Goal: Task Accomplishment & Management: Use online tool/utility

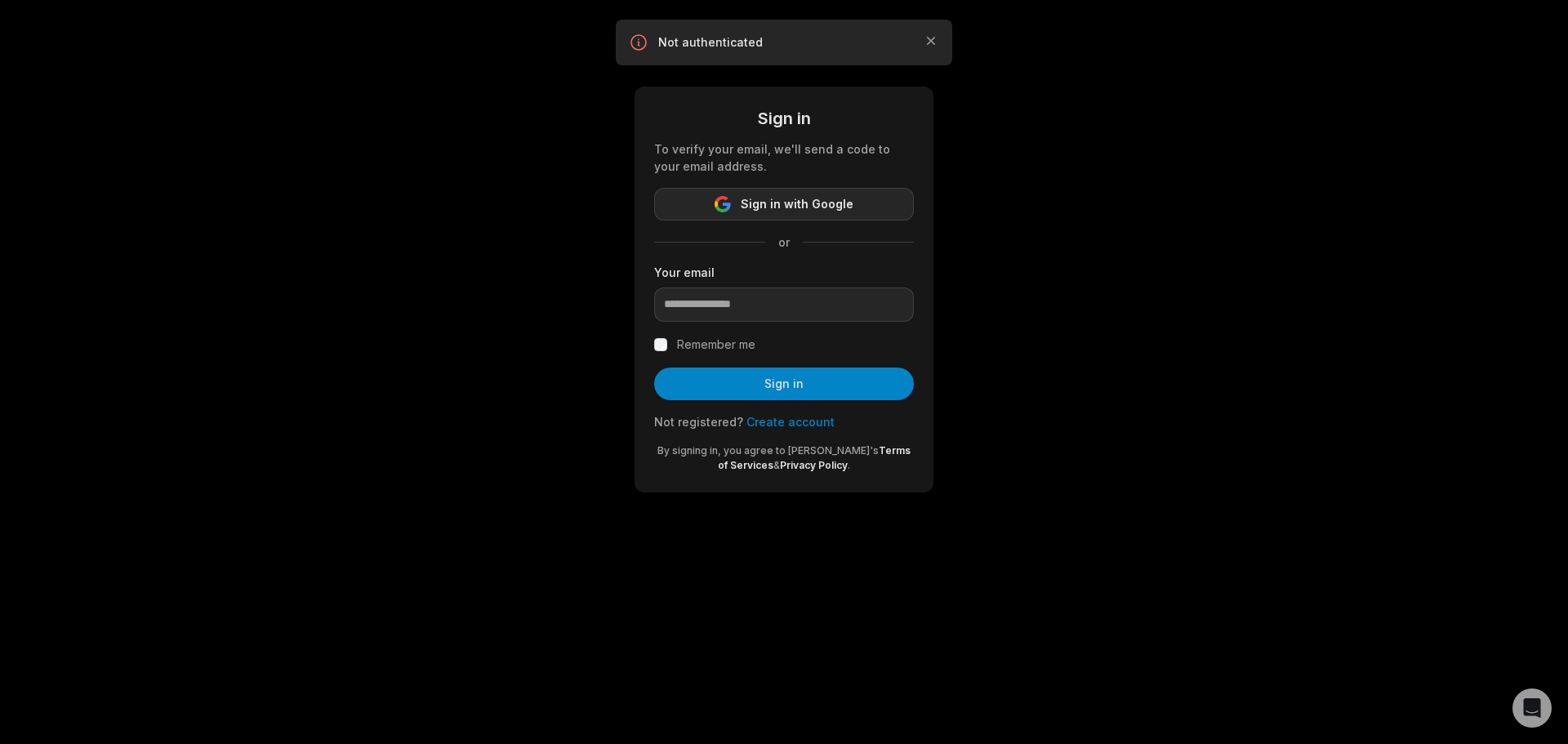
click at [744, 198] on span "Sign in with Google" at bounding box center [797, 203] width 112 height 19
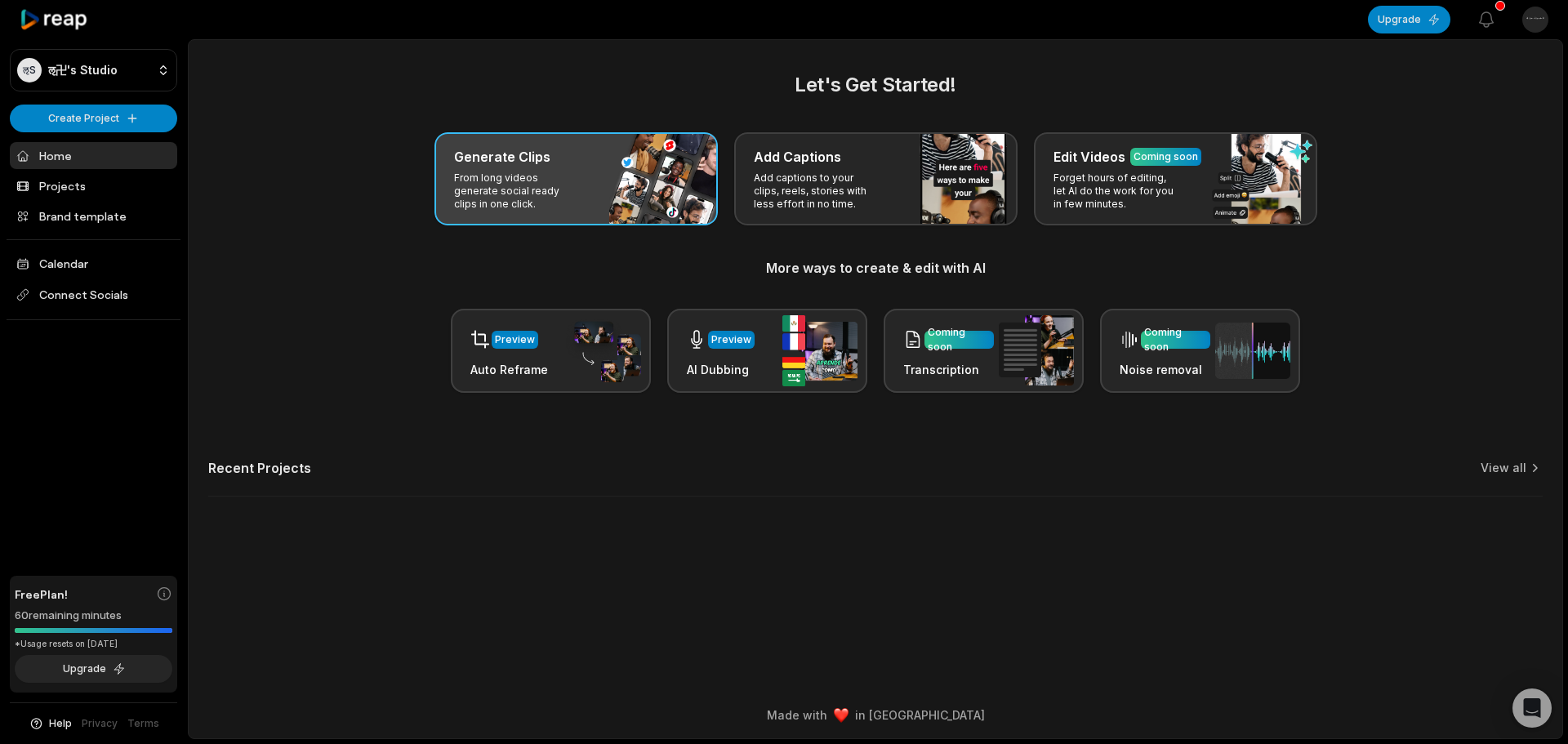
click at [513, 177] on p "From long videos generate social ready clips in one click." at bounding box center [517, 191] width 126 height 40
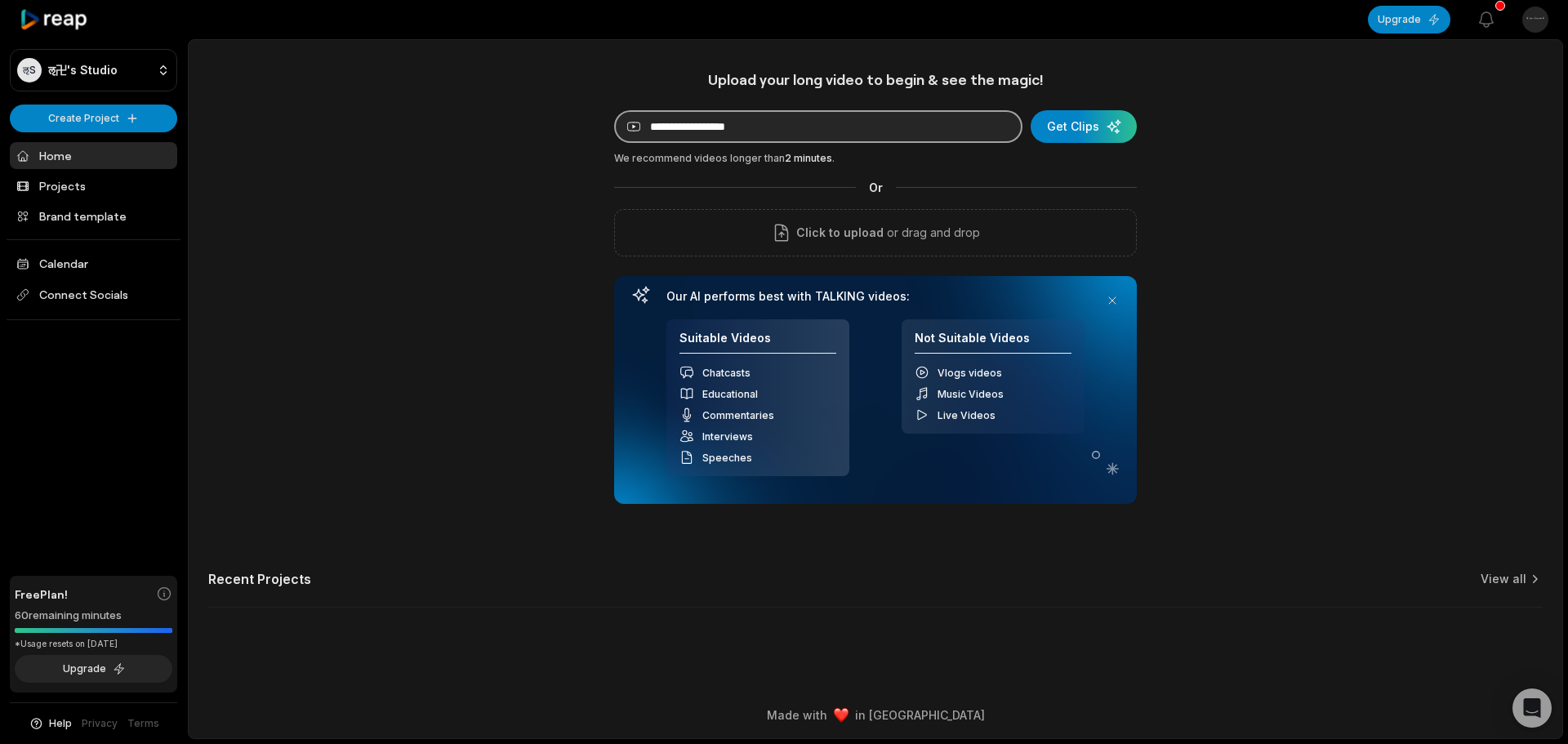
paste input "**********"
type input "**********"
click at [1094, 115] on div "submit" at bounding box center [1083, 126] width 106 height 32
click at [1114, 300] on button at bounding box center [1112, 300] width 23 height 23
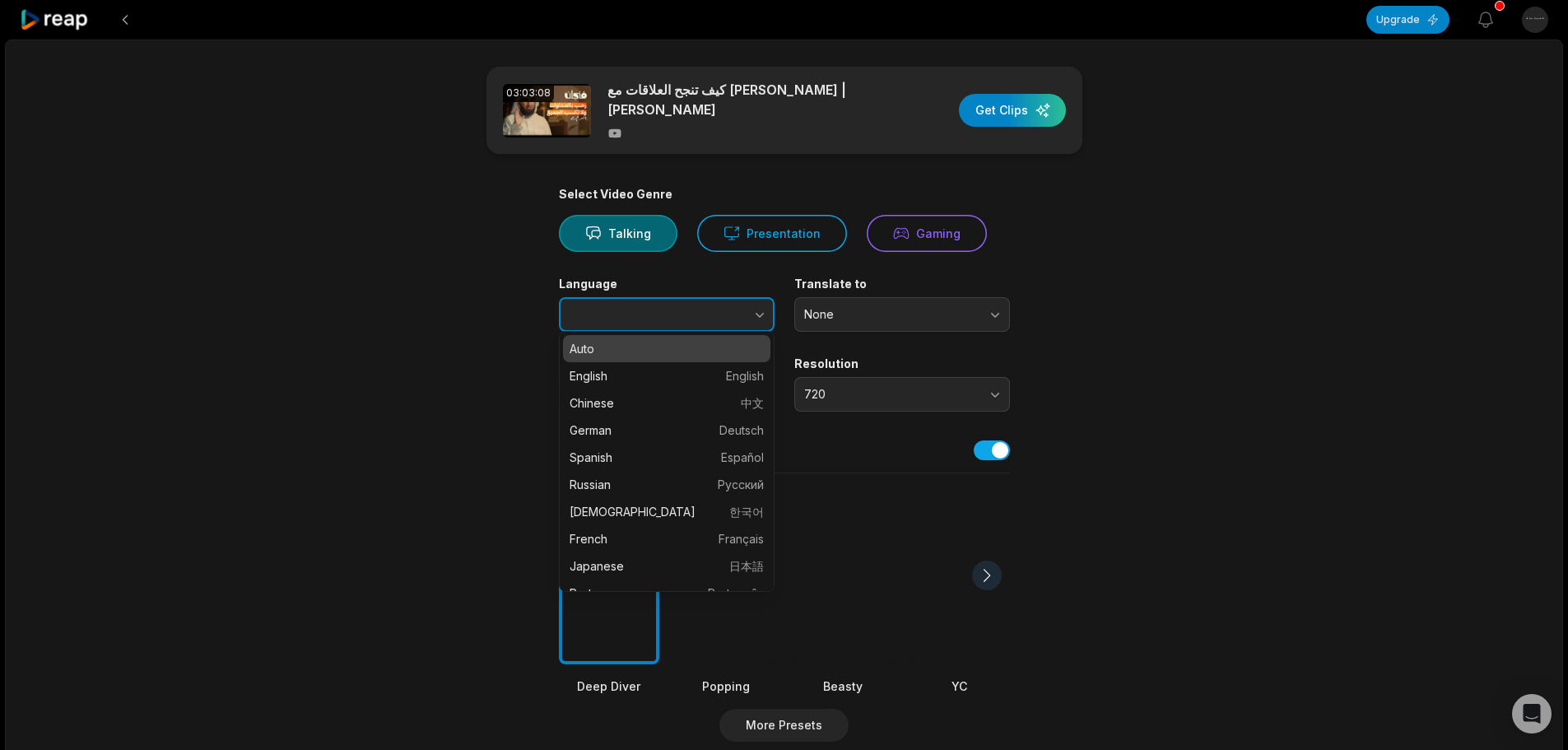
click at [732, 307] on button "button" at bounding box center [726, 314] width 94 height 34
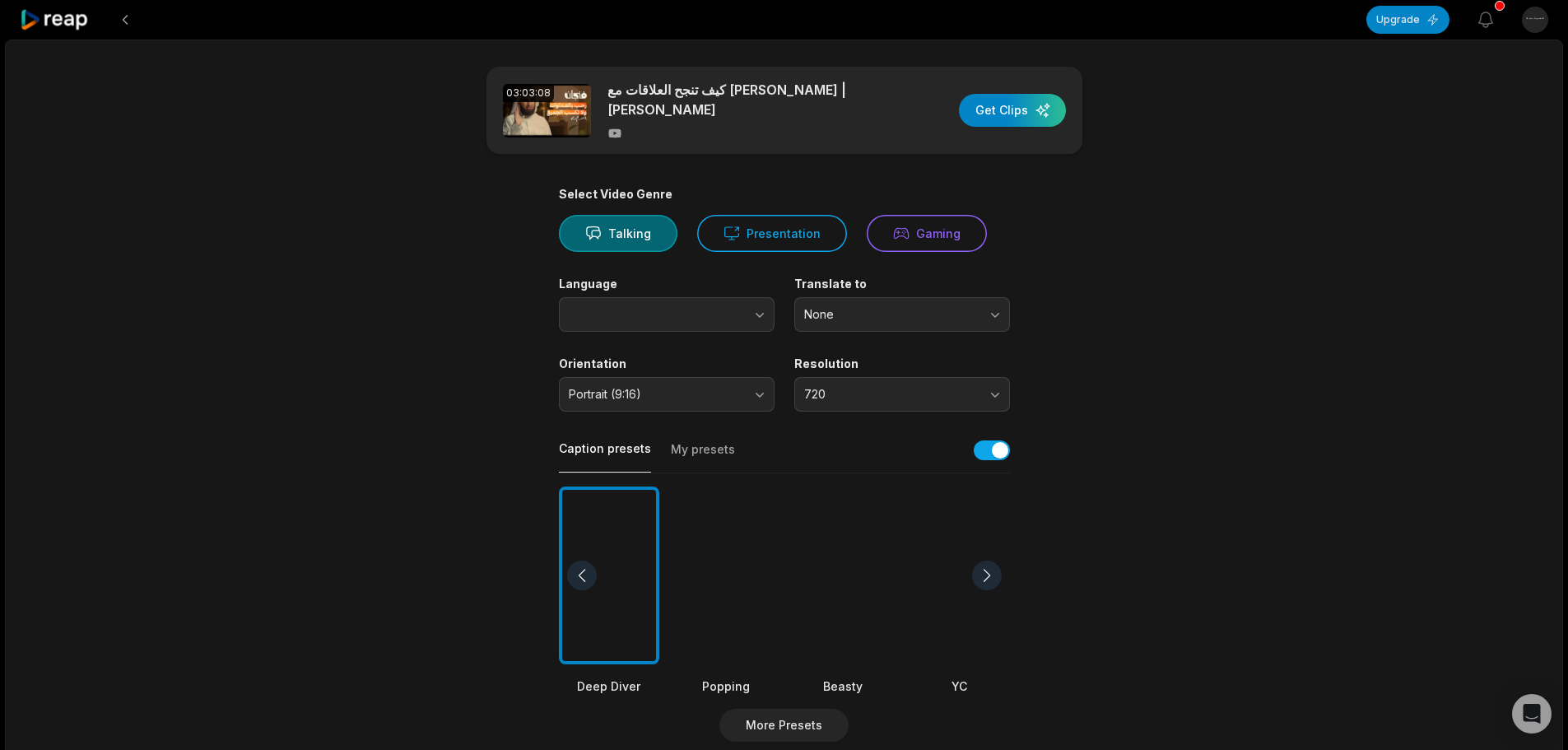
type input "****"
click at [989, 259] on div "Select Video Genre Talking Presentation Gaming Language **** Translate to None …" at bounding box center [784, 630] width 451 height 888
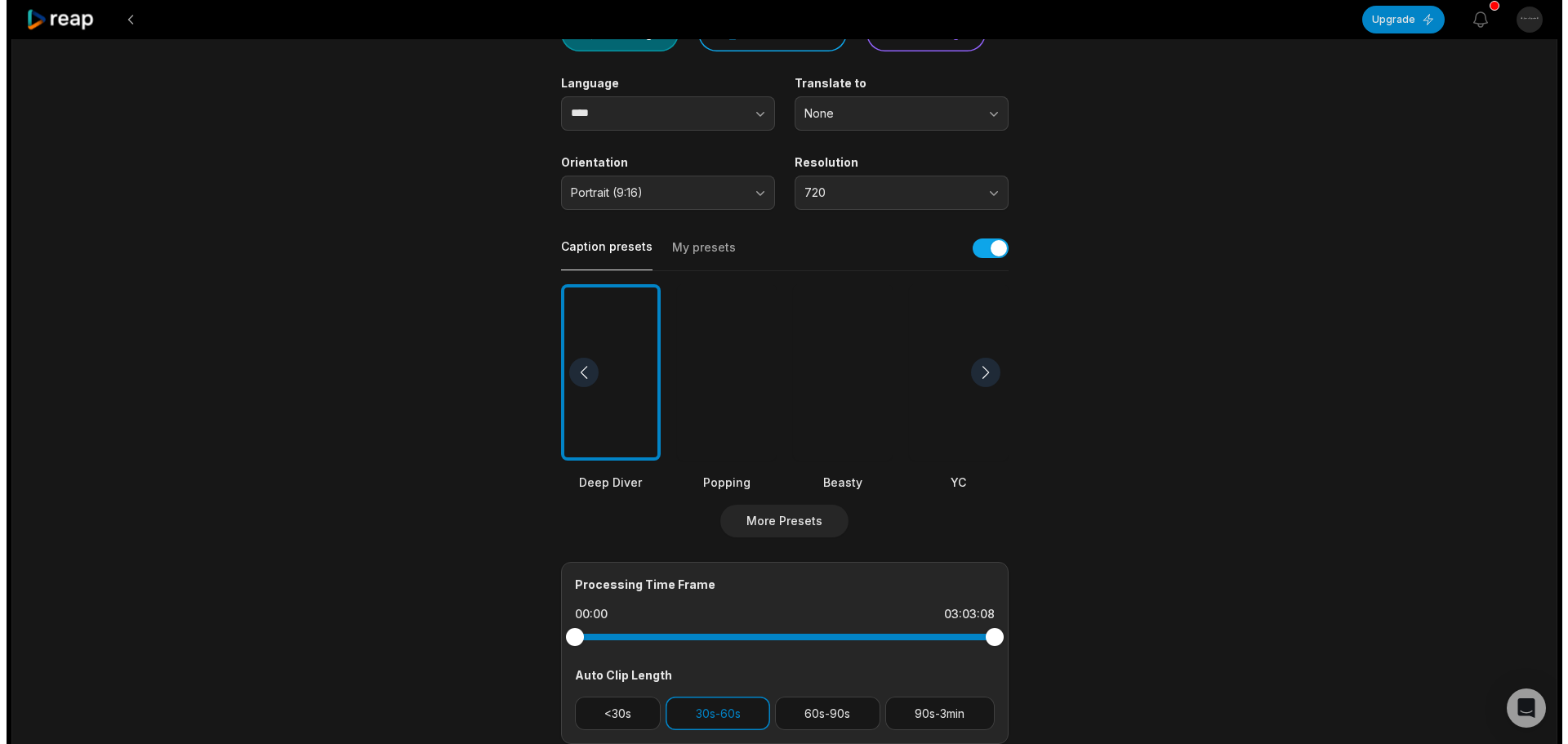
scroll to position [245, 0]
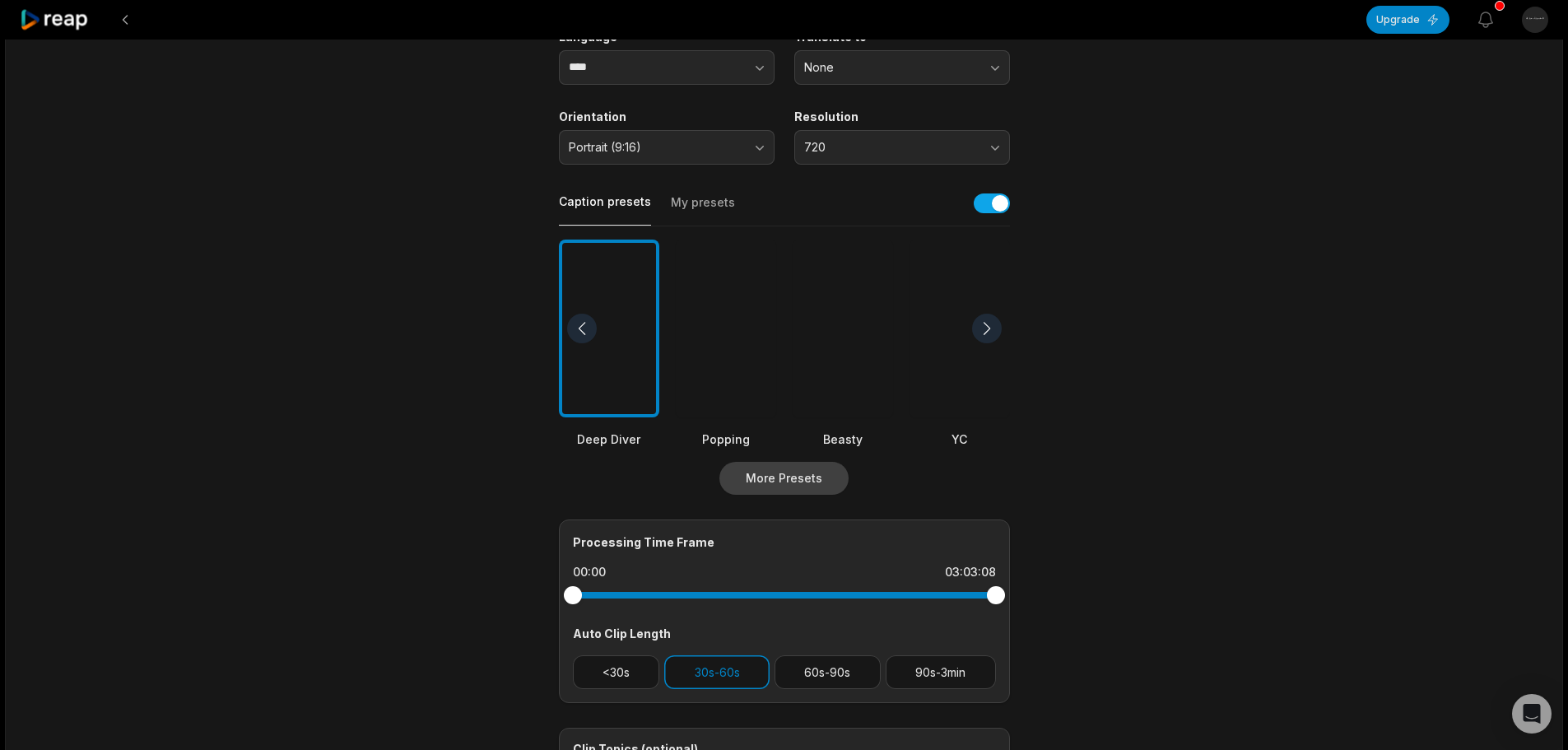
click at [812, 469] on button "More Presets" at bounding box center [784, 477] width 129 height 32
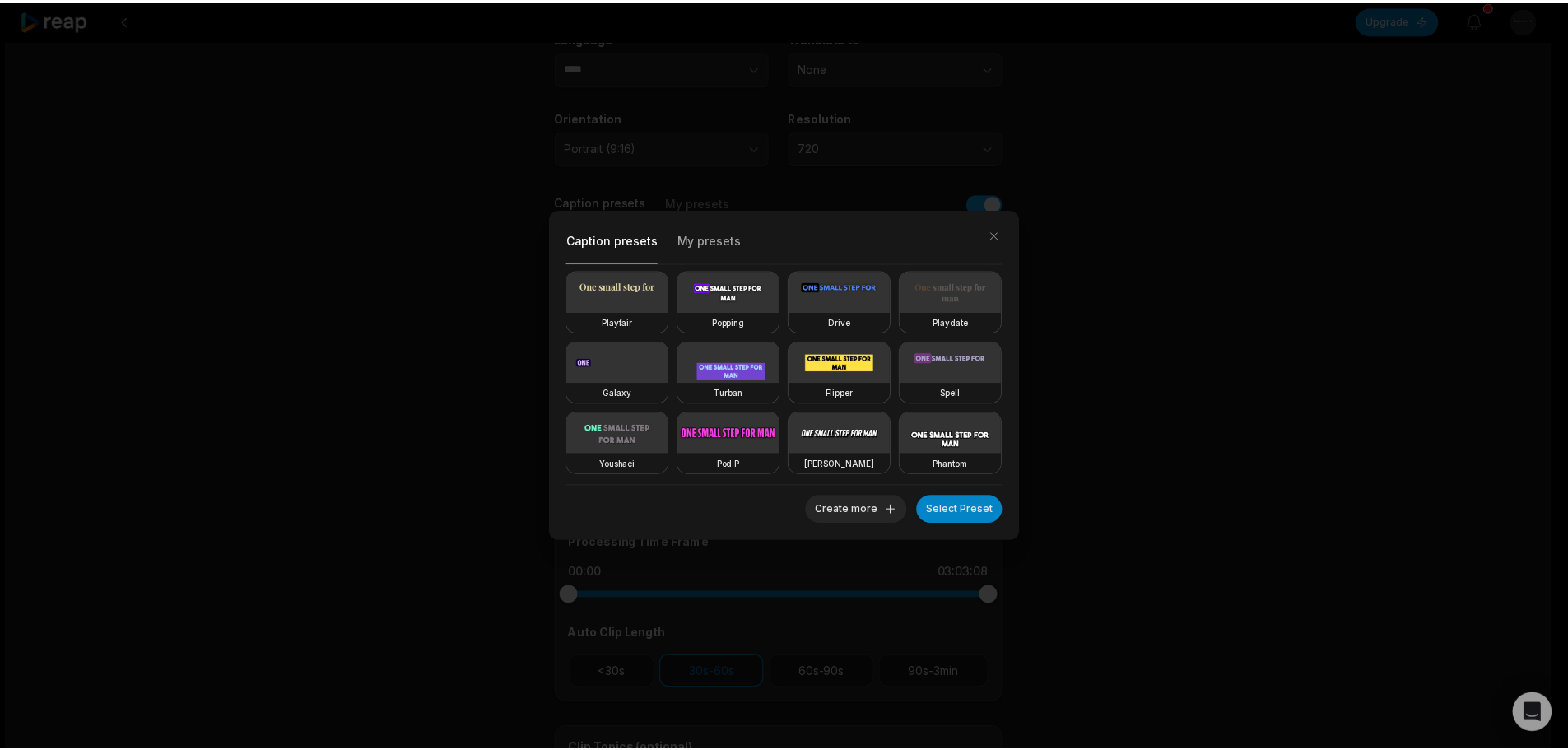
scroll to position [0, 0]
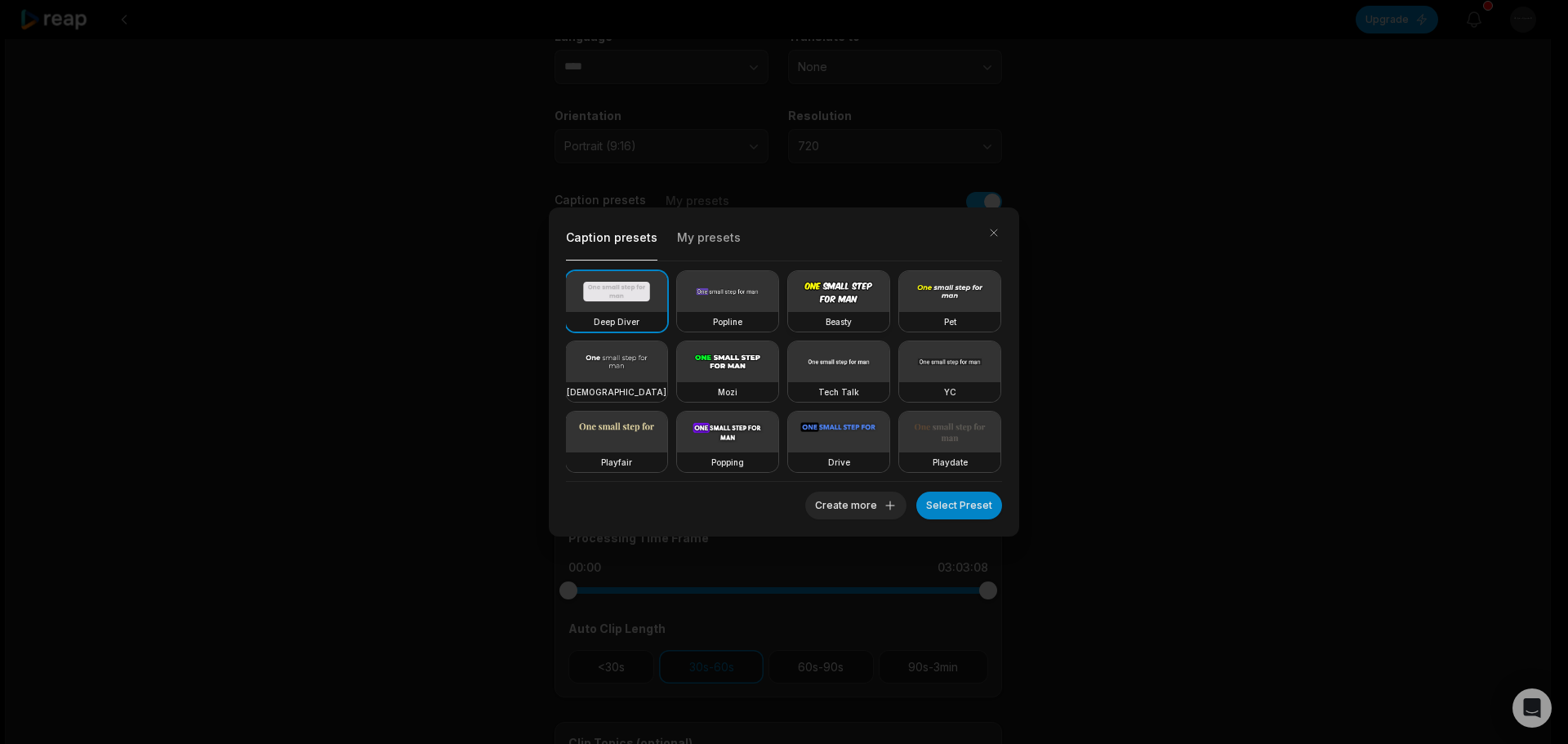
click at [822, 292] on video at bounding box center [839, 291] width 101 height 41
click at [955, 506] on button "Select Preset" at bounding box center [959, 506] width 86 height 28
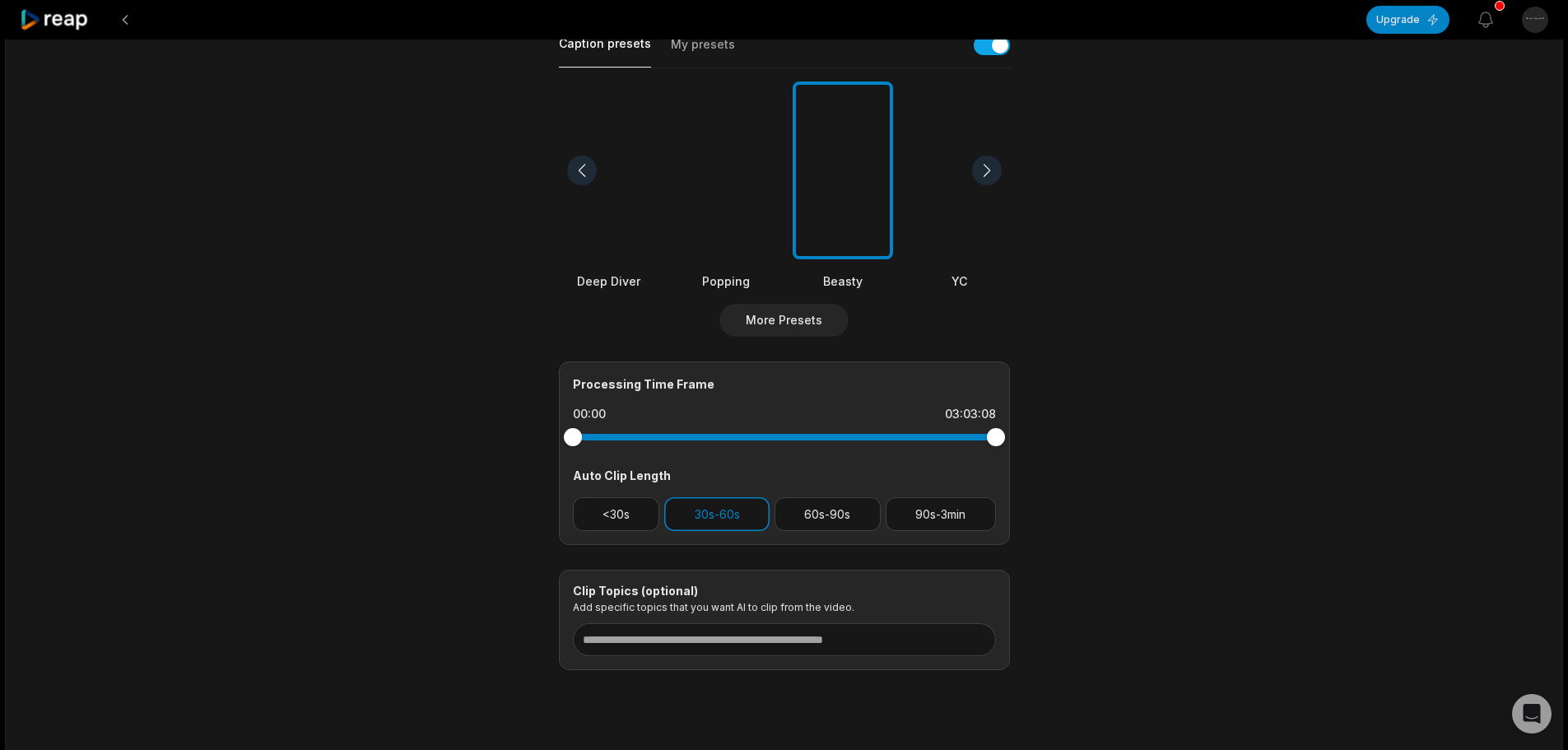
scroll to position [411, 0]
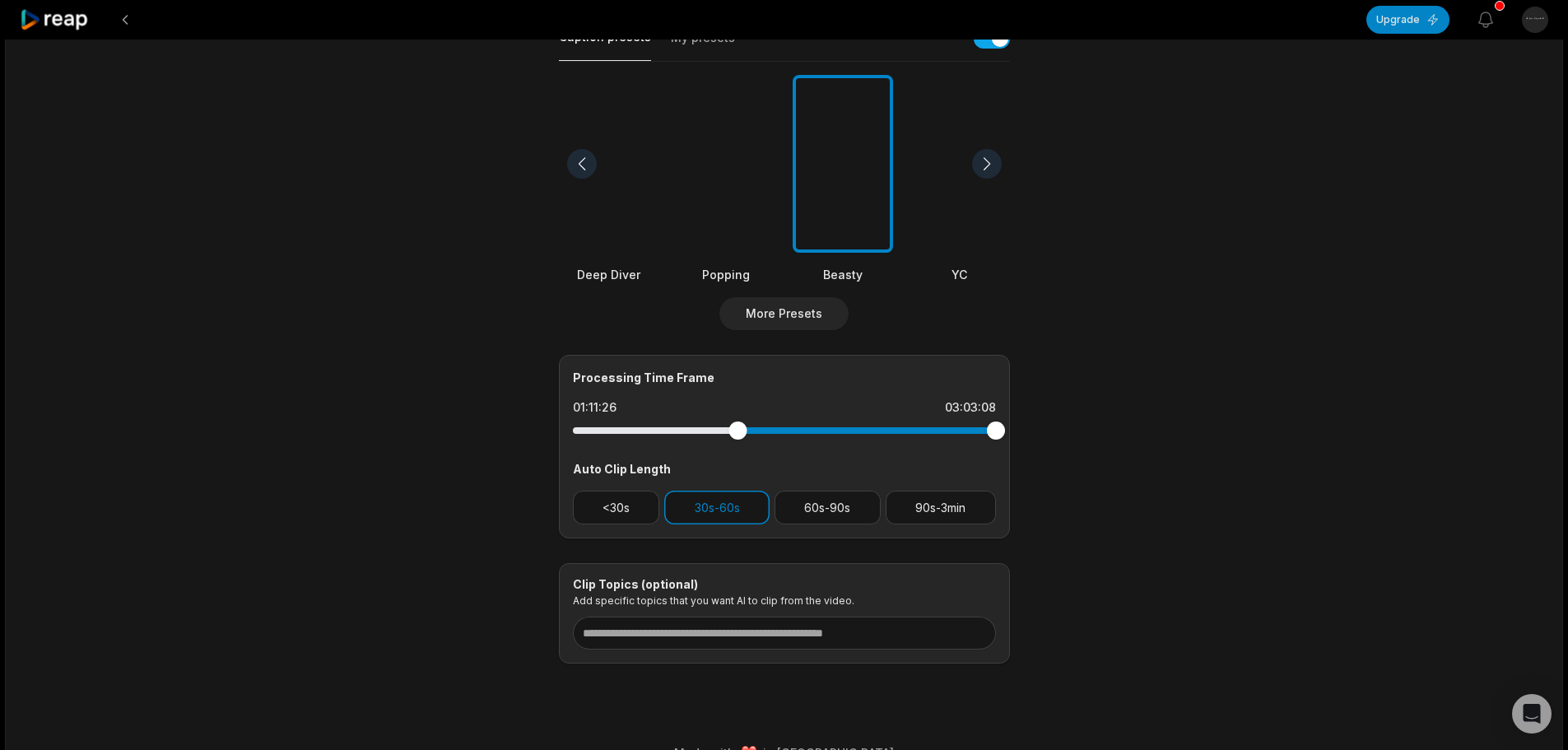
click at [737, 427] on div at bounding box center [784, 430] width 423 height 6
drag, startPoint x: 737, startPoint y: 420, endPoint x: 483, endPoint y: 427, distance: 254.1
click at [483, 427] on main "03:03:08 كيف تنجح العلاقات مع ياسر الحزيمي | بودكاست فنجان Get Clips Select Vid…" at bounding box center [784, 159] width 797 height 1008
drag, startPoint x: 992, startPoint y: 420, endPoint x: 709, endPoint y: 436, distance: 283.5
click at [709, 436] on div at bounding box center [784, 431] width 423 height 30
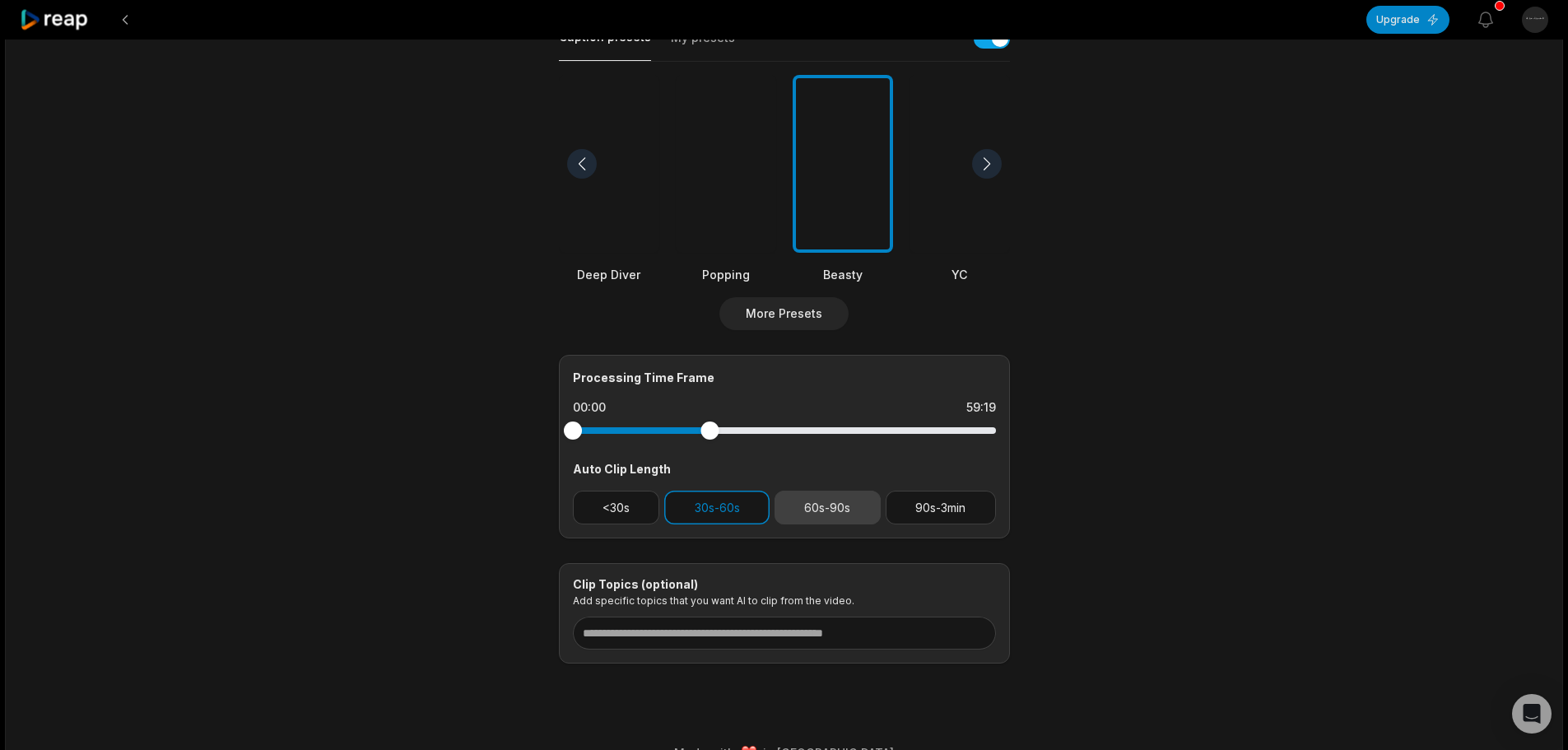
click at [829, 496] on button "60s-90s" at bounding box center [827, 507] width 106 height 33
click at [736, 509] on button "30s-60s" at bounding box center [717, 507] width 105 height 33
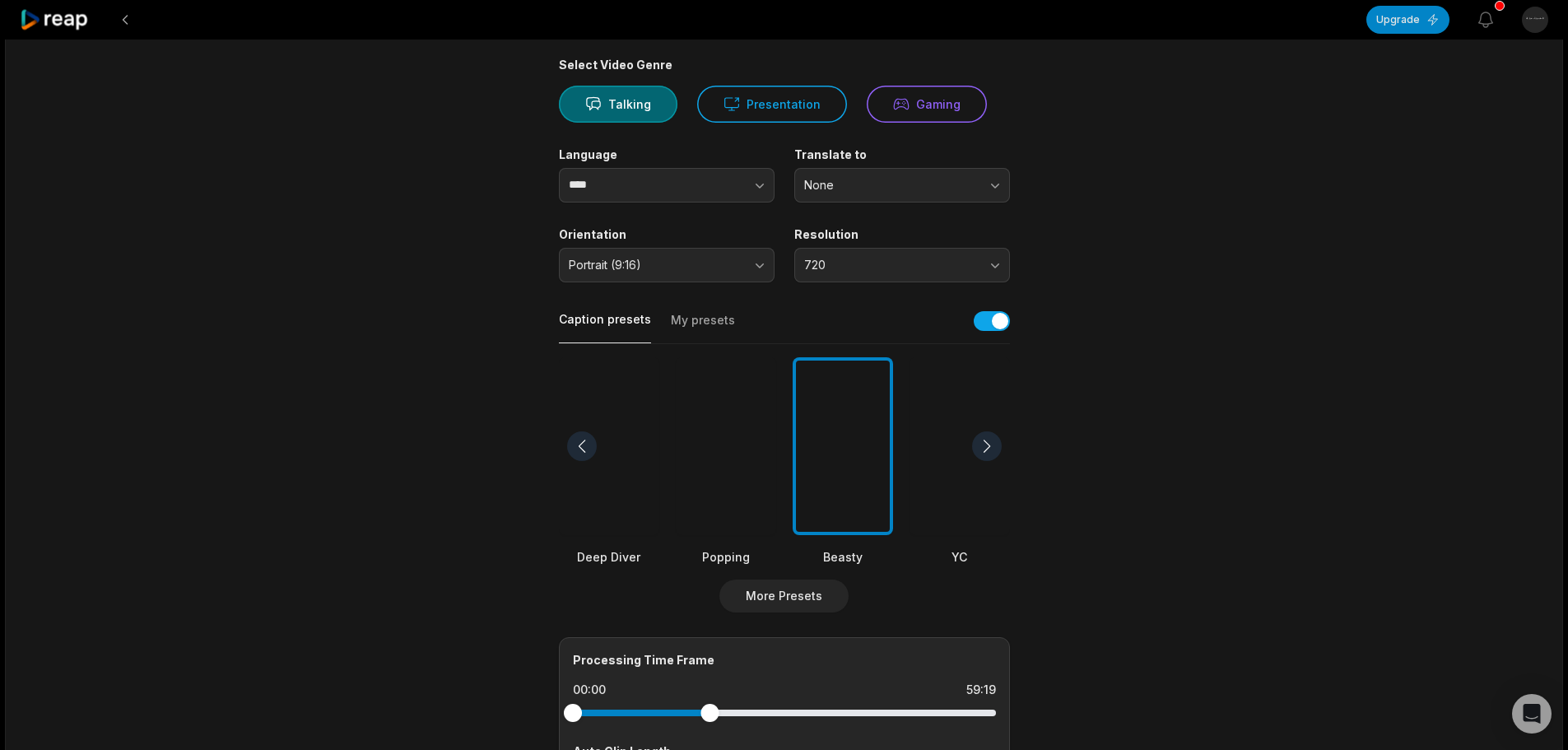
scroll to position [0, 0]
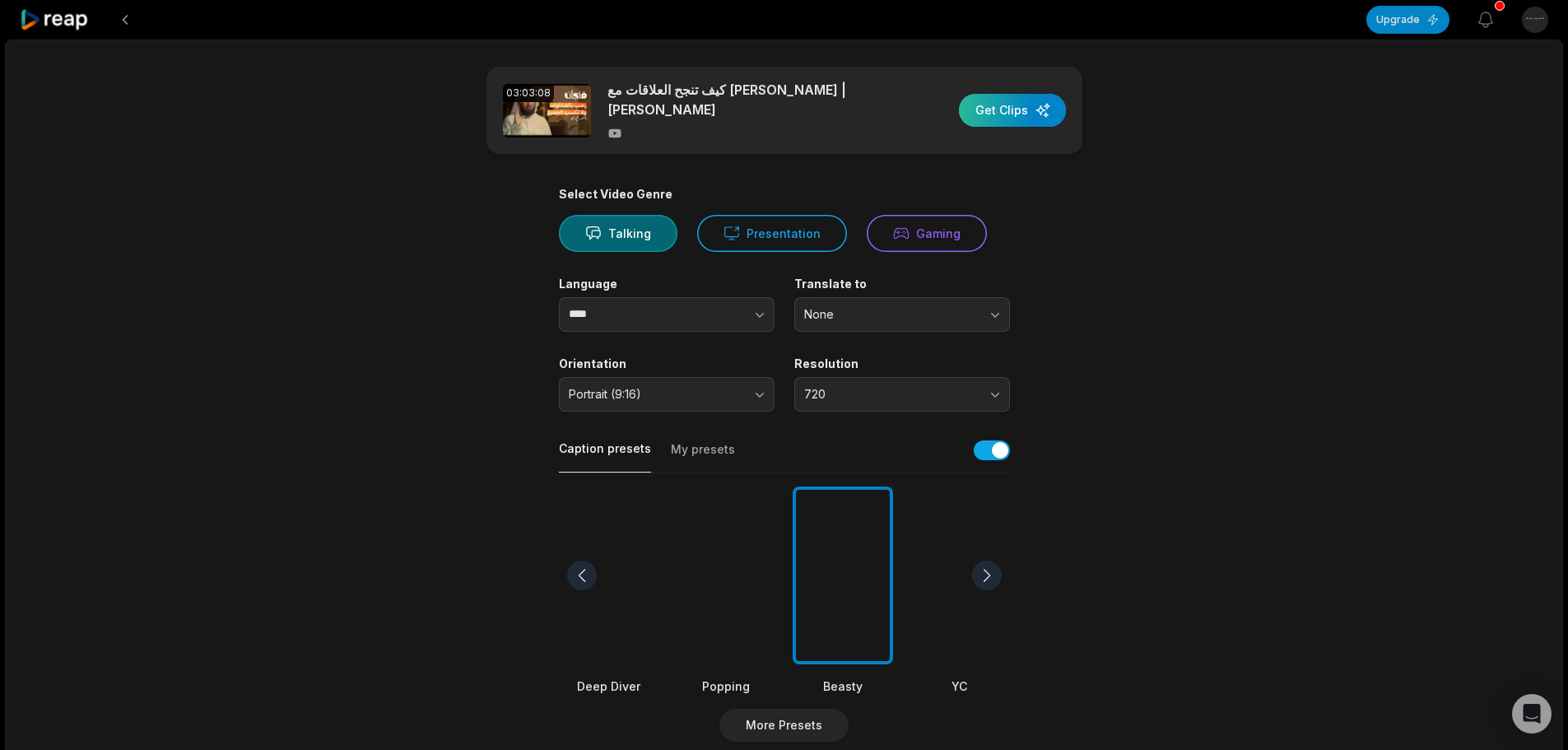
click at [985, 110] on div "button" at bounding box center [1012, 110] width 107 height 32
click at [652, 226] on button "Talking" at bounding box center [618, 233] width 119 height 37
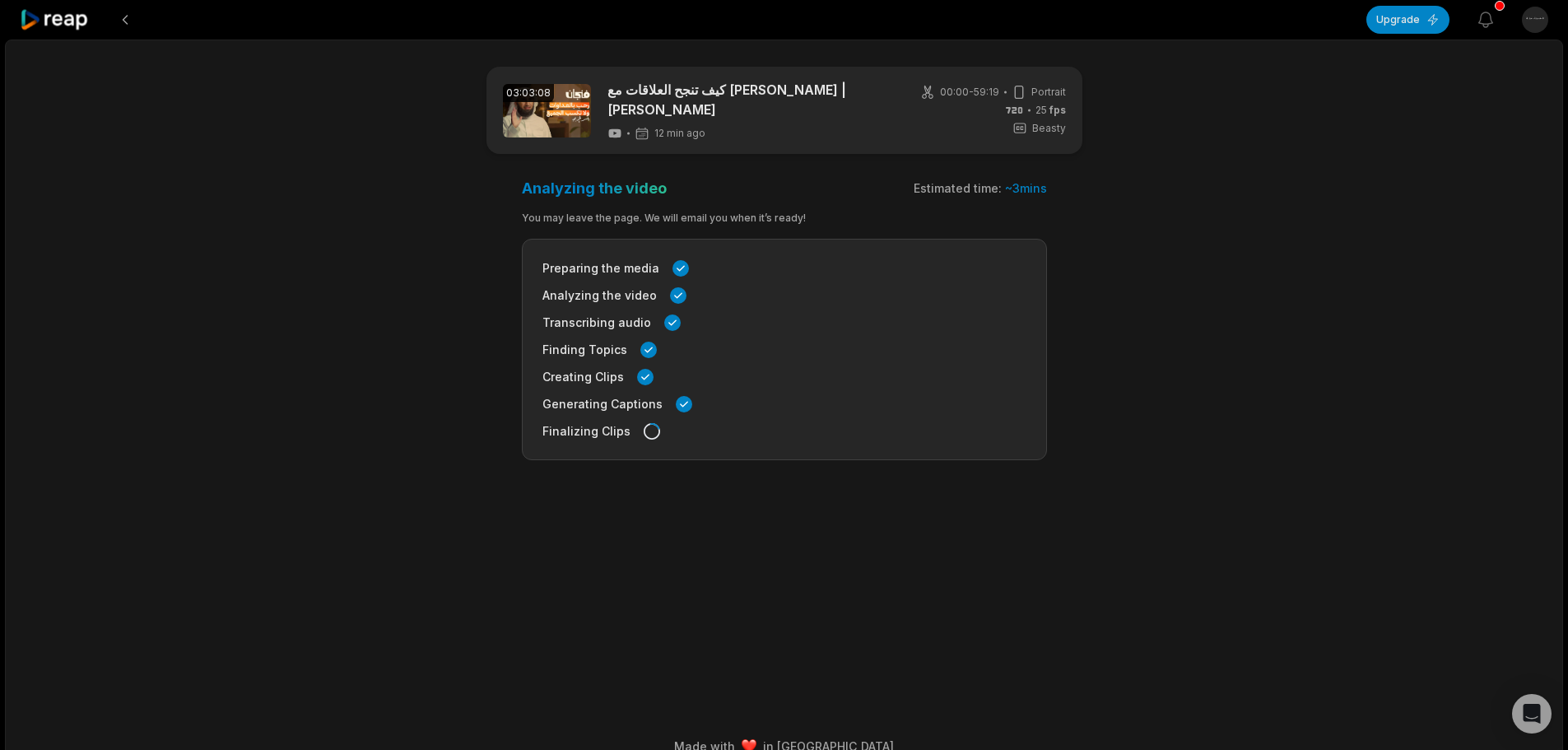
click at [645, 424] on icon at bounding box center [651, 431] width 21 height 21
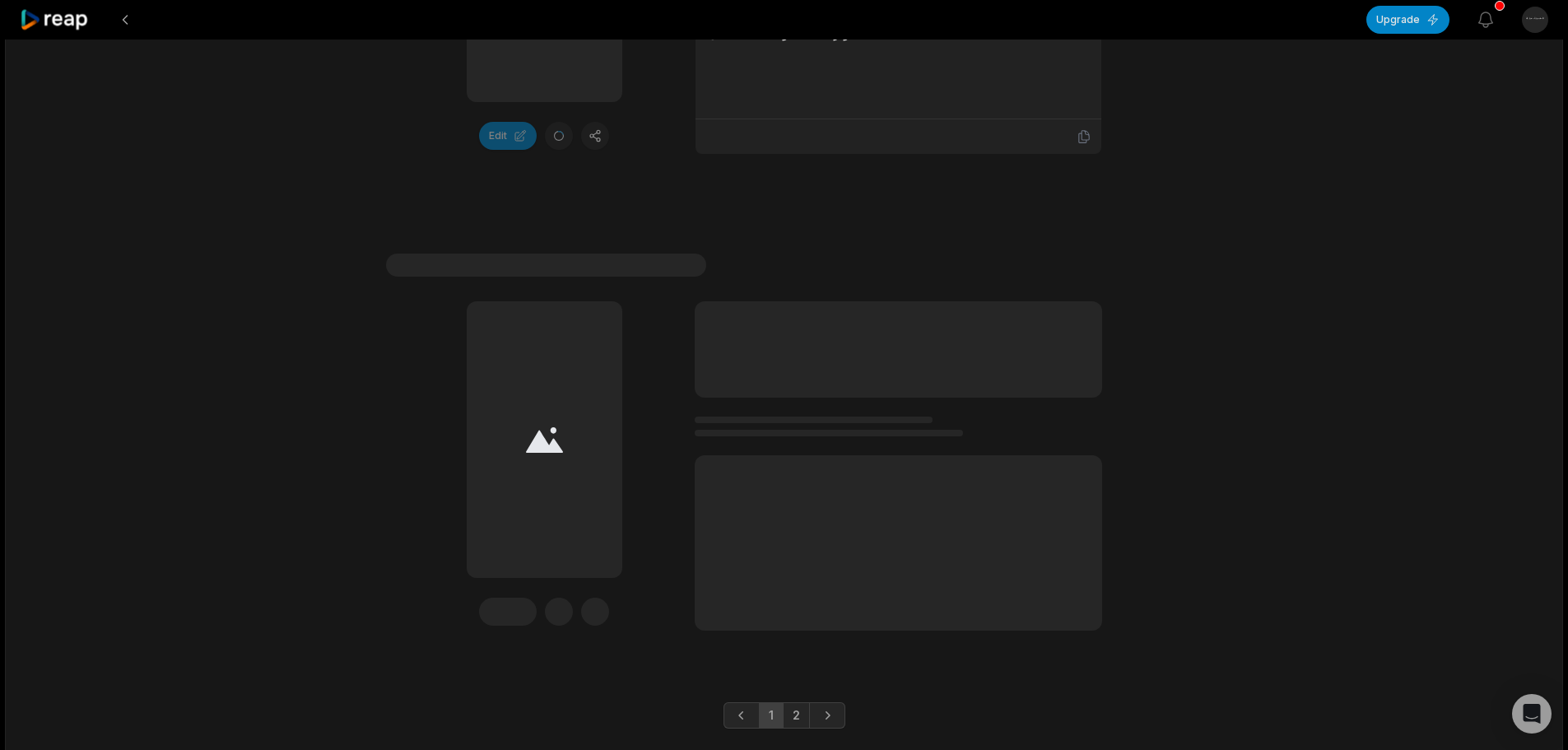
scroll to position [4877, 0]
click at [807, 700] on link "2" at bounding box center [796, 713] width 27 height 26
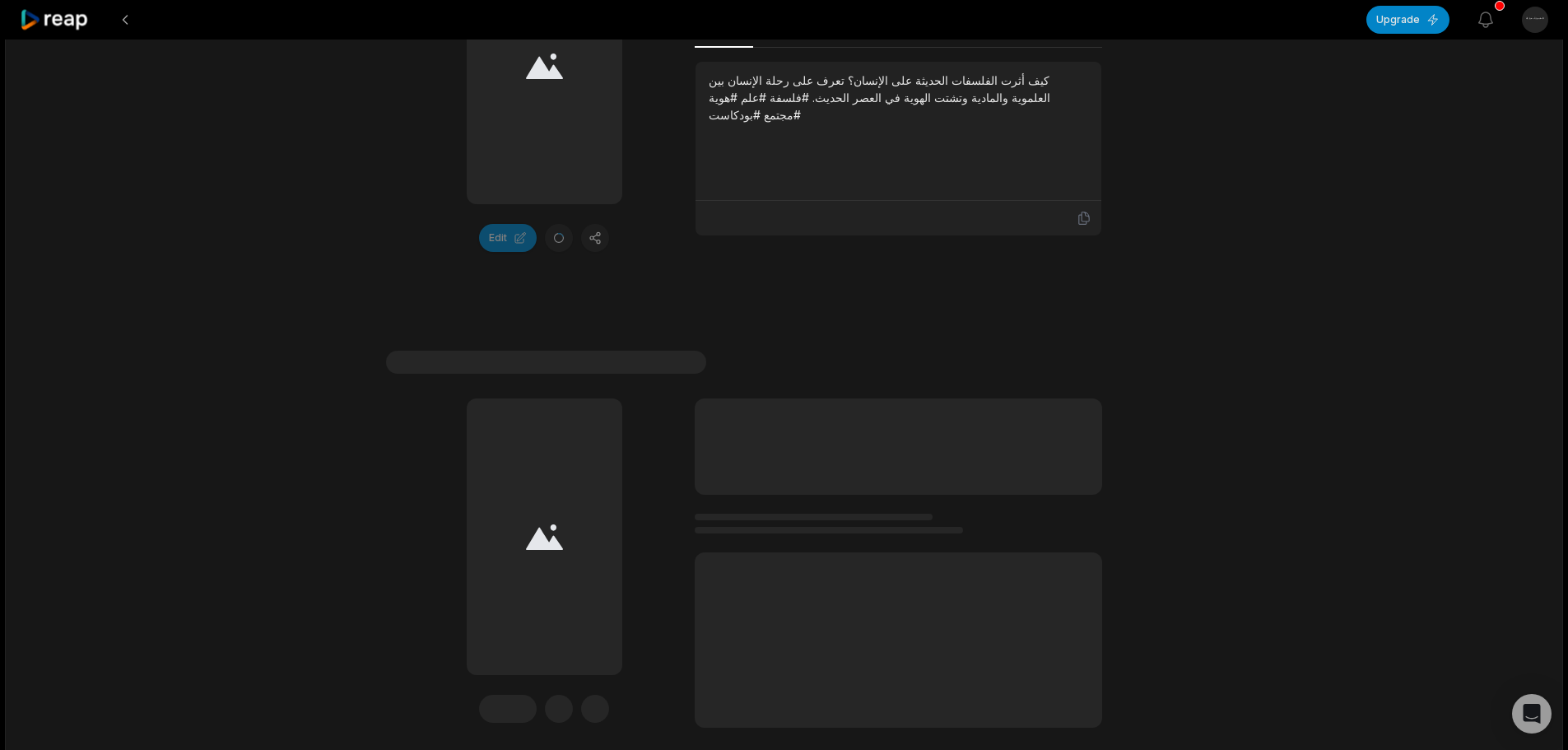
scroll to position [4862, 0]
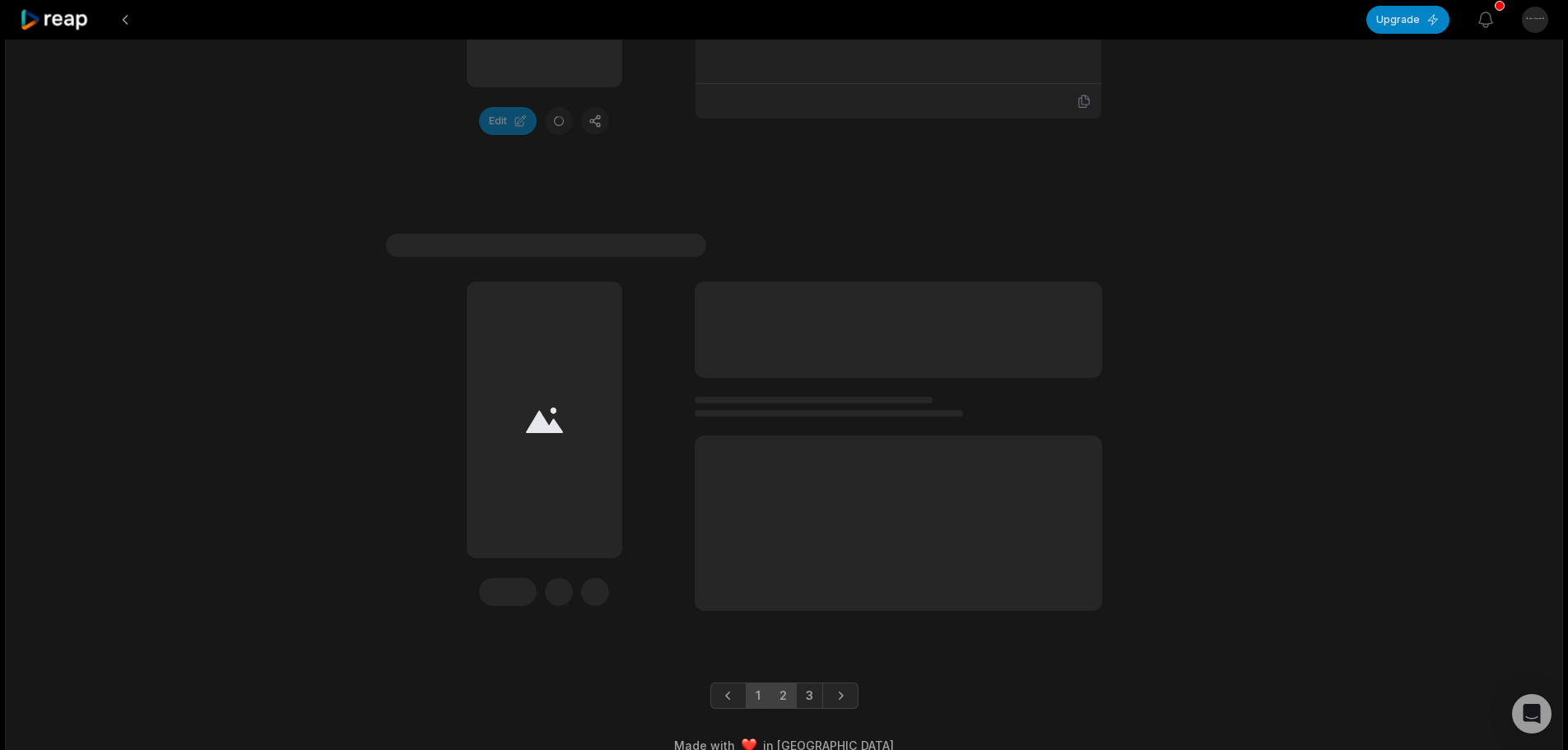
click at [762, 682] on link "1" at bounding box center [758, 695] width 25 height 26
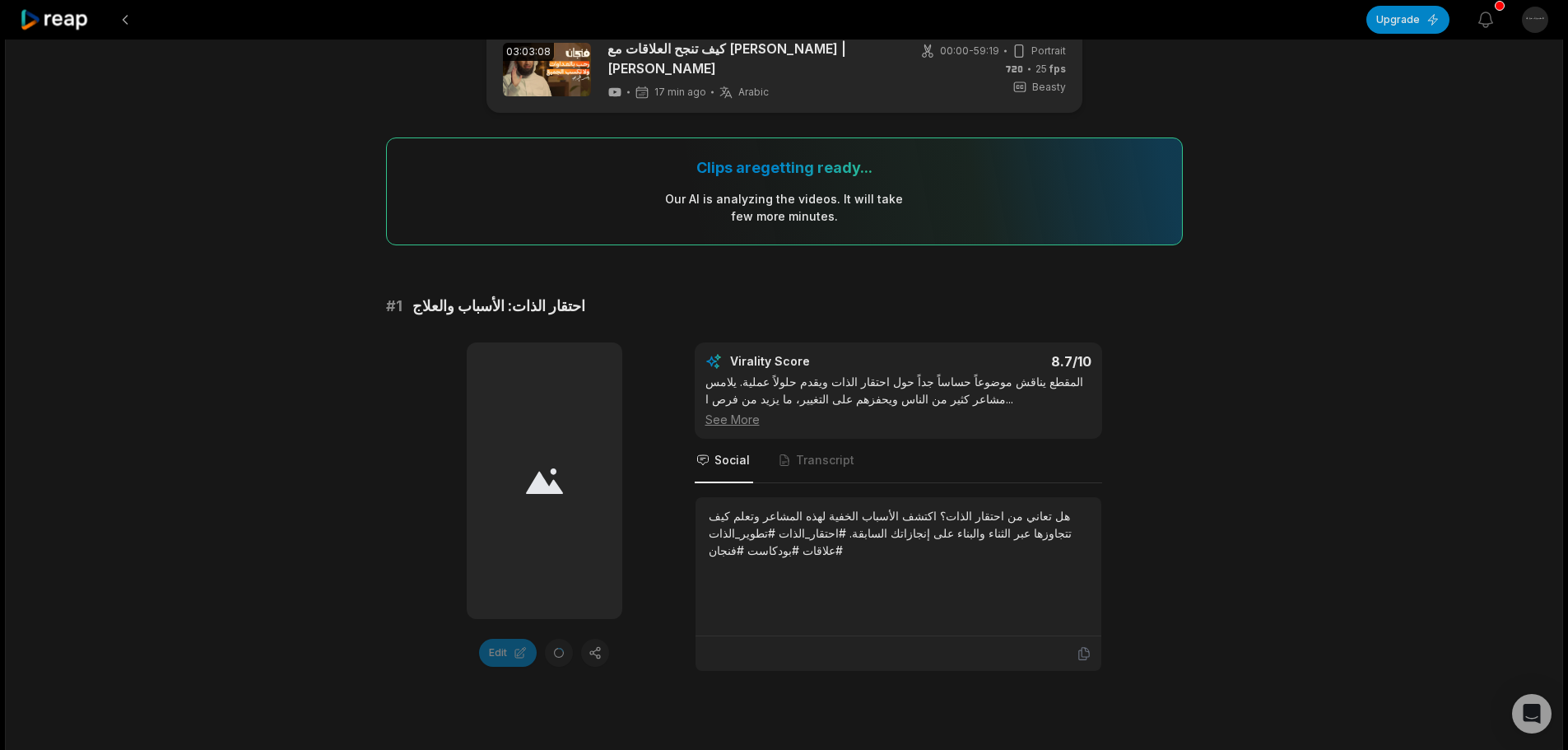
scroll to position [0, 0]
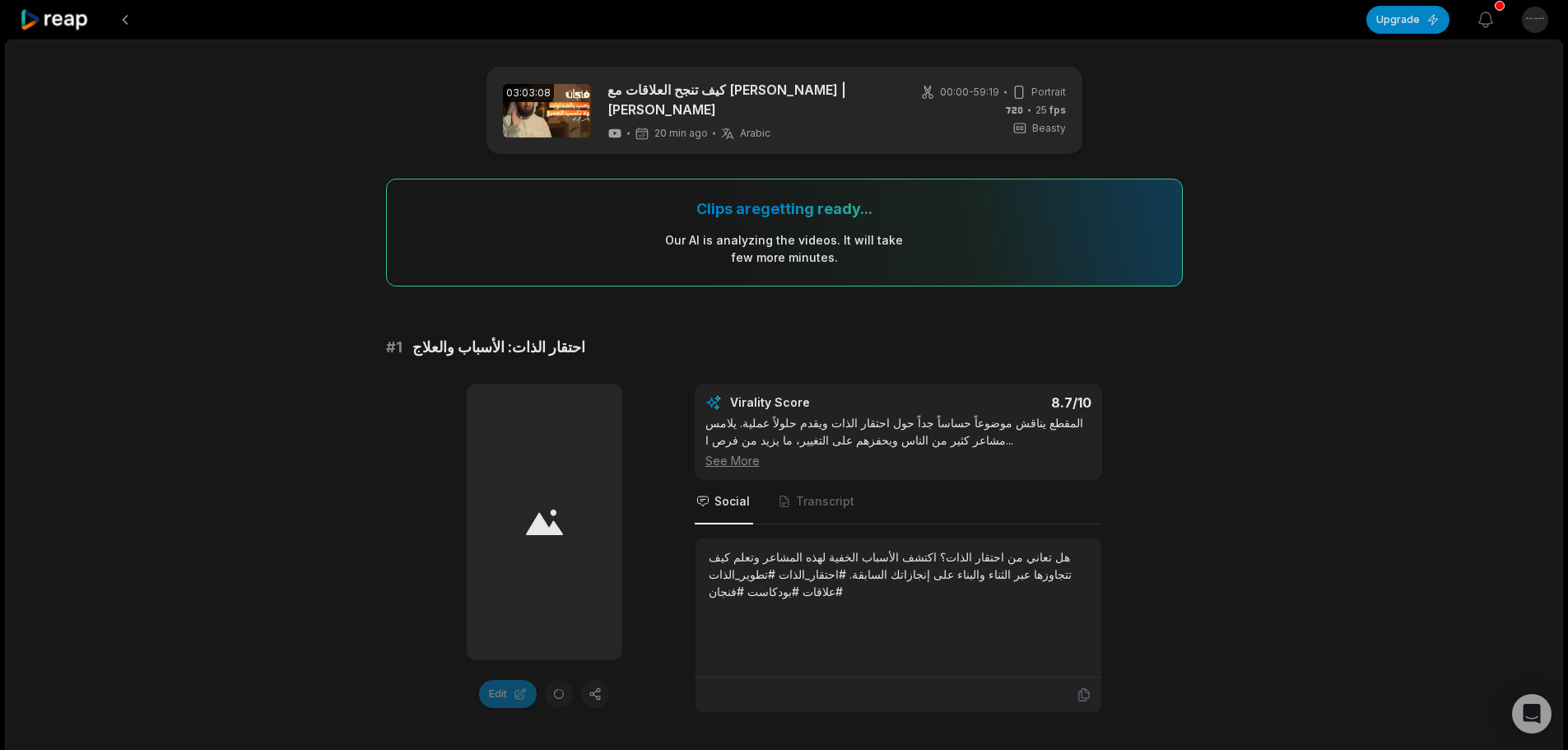
click at [737, 452] on div "See More" at bounding box center [899, 460] width 386 height 18
click at [981, 414] on div "المقطع يناقش موضوعاً حساساً جداً حول احتقار الذات ويقدم حلولاً عملية. يلامس مشا…" at bounding box center [899, 441] width 386 height 55
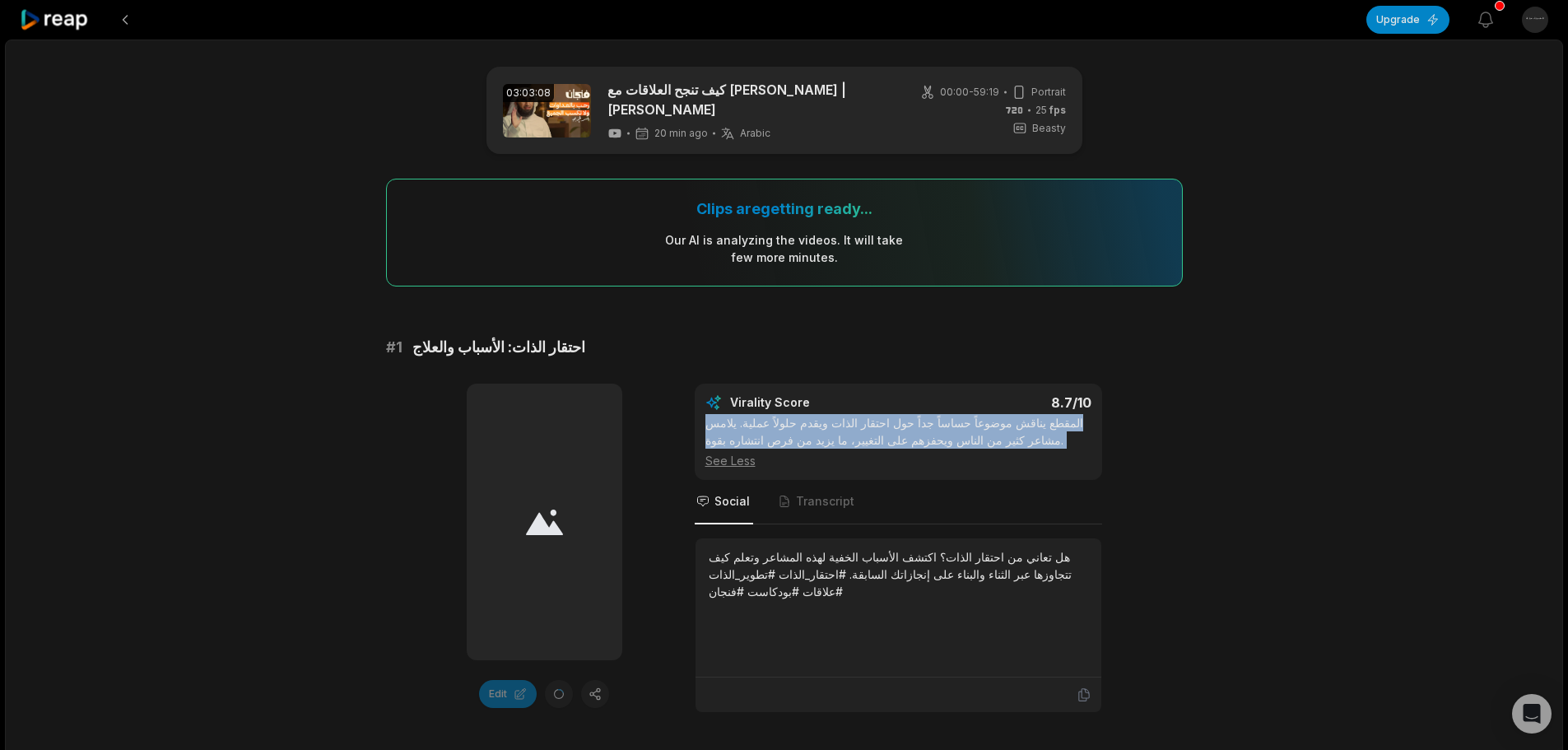
click at [981, 414] on div "المقطع يناقش موضوعاً حساساً جداً حول احتقار الذات ويقدم حلولاً عملية. يلامس مشا…" at bounding box center [899, 441] width 386 height 55
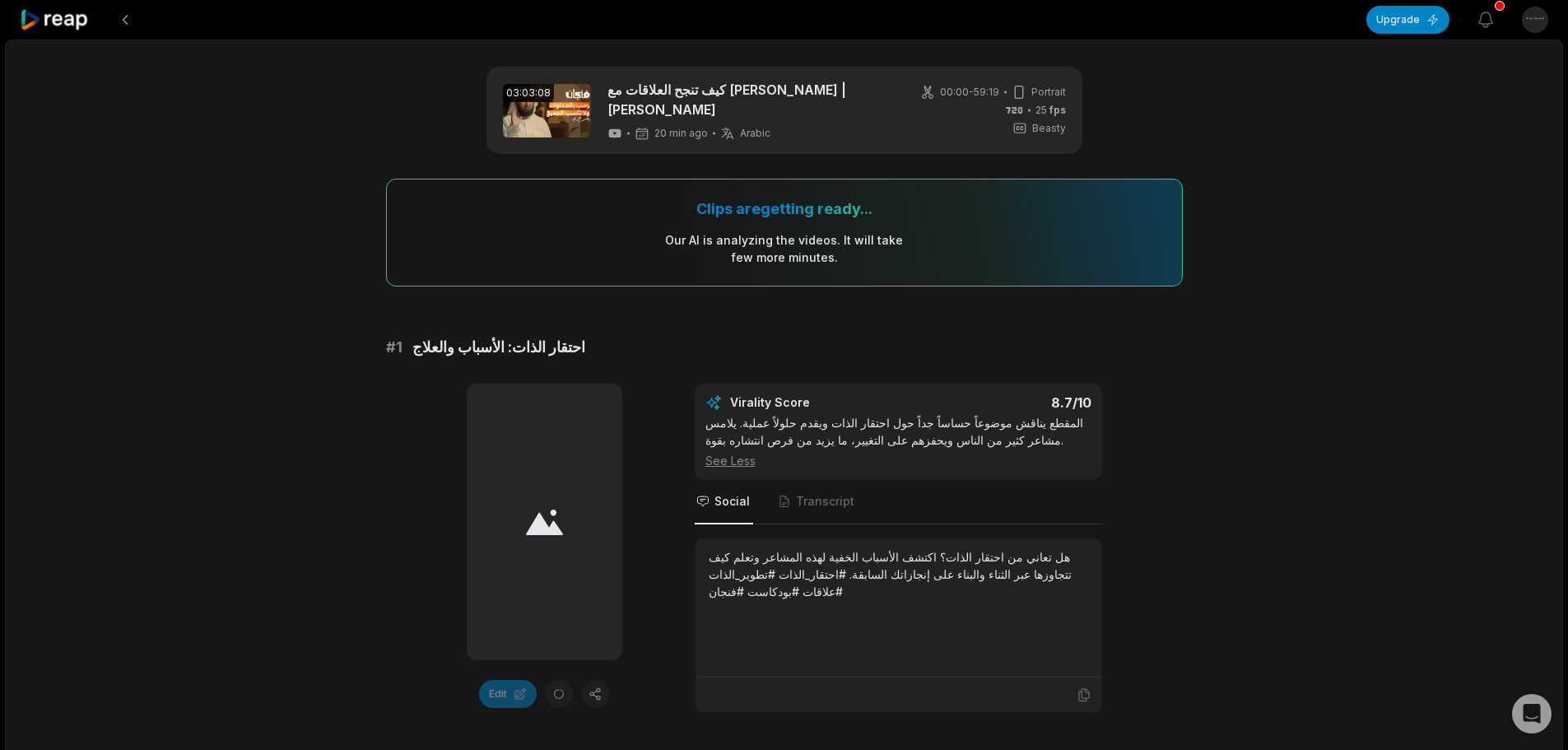
click at [982, 557] on div "هل تعاني من احتقار الذات؟ اكتشف الأسباب الخفية لهذه المشاعر وتعلم كيف تتجاوزها …" at bounding box center [898, 575] width 380 height 52
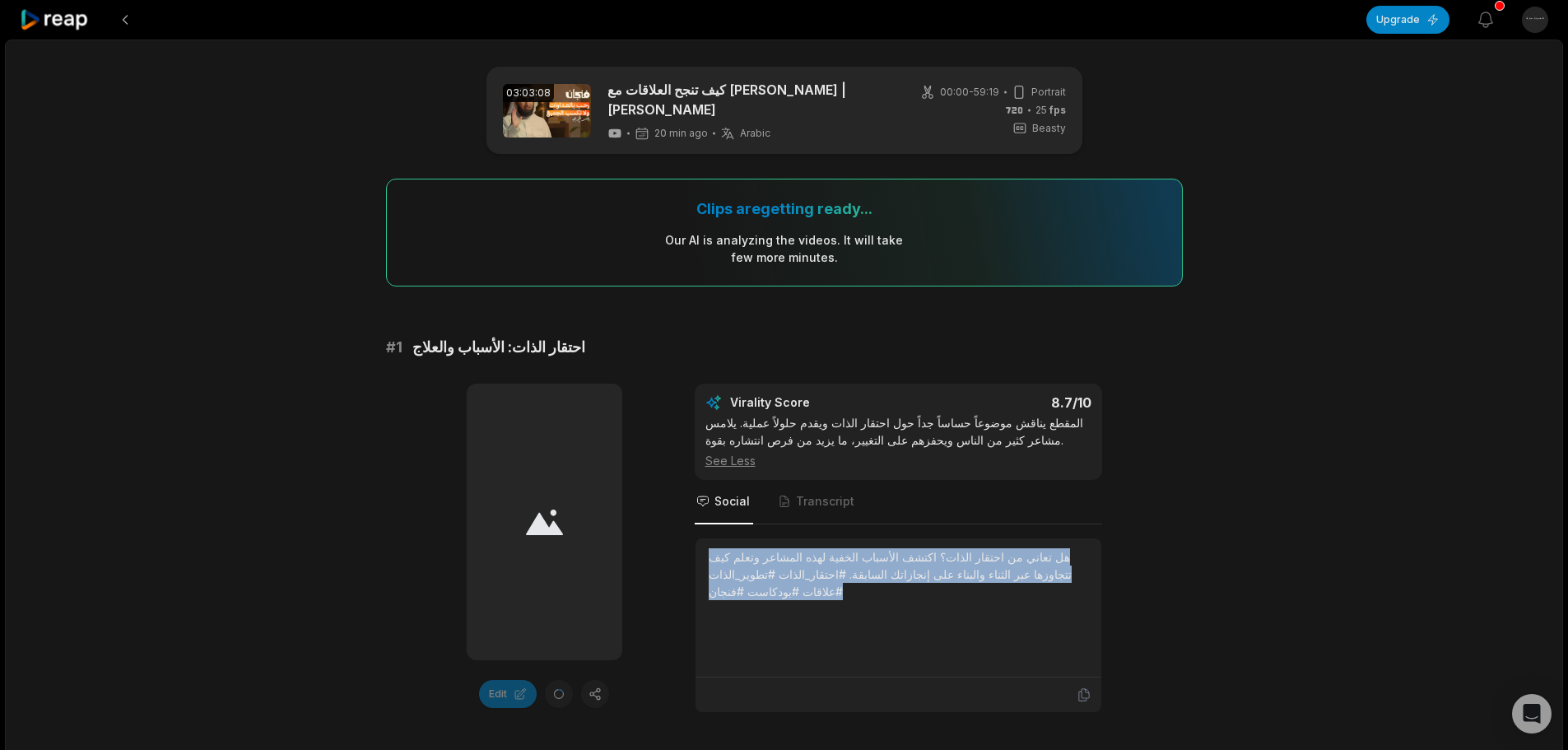
click at [982, 557] on div "هل تعاني من احتقار الذات؟ اكتشف الأسباب الخفية لهذه المشاعر وتعلم كيف تتجاوزها …" at bounding box center [898, 575] width 380 height 52
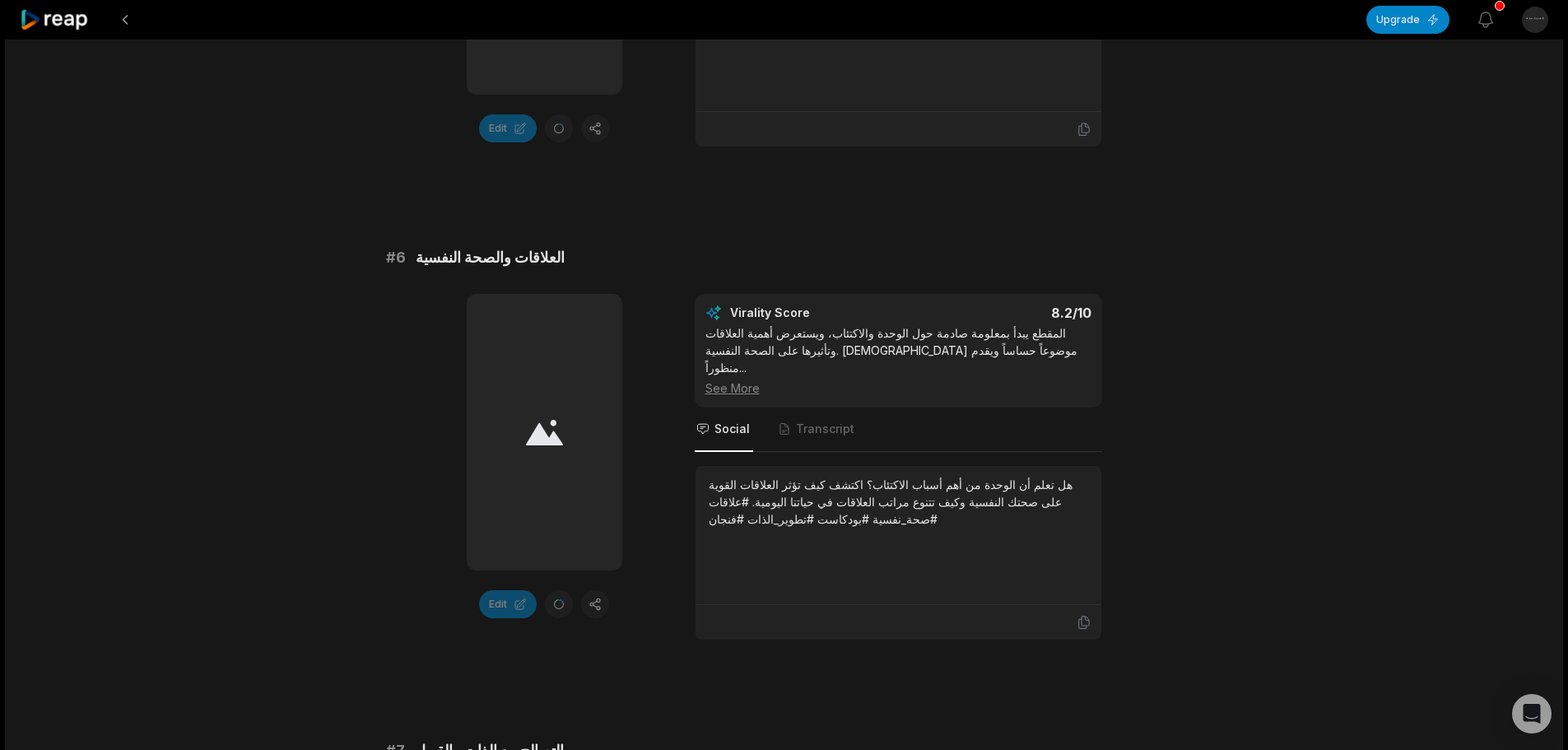
scroll to position [2469, 0]
click at [745, 379] on div "See More" at bounding box center [899, 387] width 386 height 18
click at [749, 356] on div "المقطع يبدأ بمعلومة صادمة حول الوحدة والاكتئاب، ويستعرض أهمية العلاقات وتأثيرها…" at bounding box center [899, 359] width 386 height 72
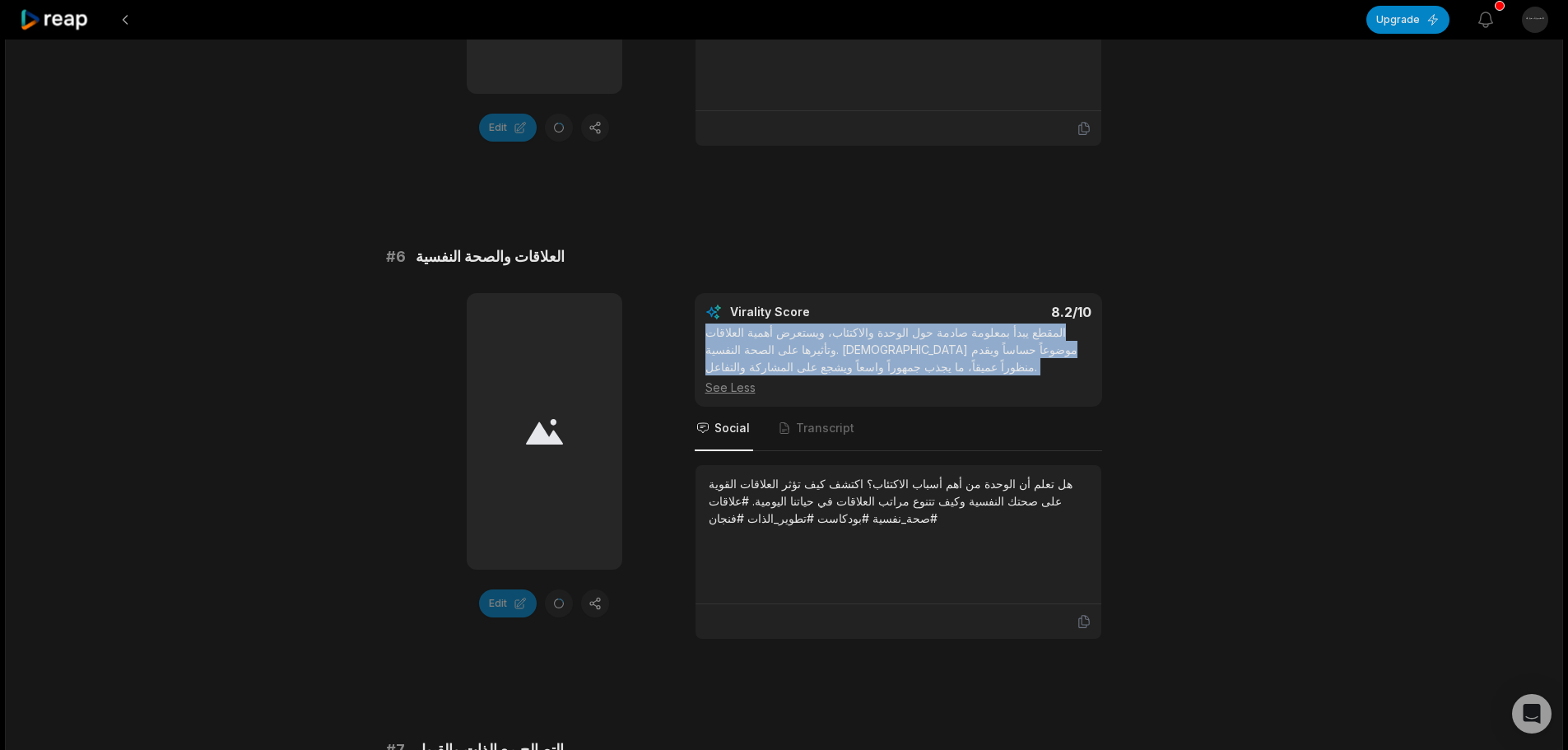
click at [749, 356] on div "المقطع يبدأ بمعلومة صادمة حول الوحدة والاكتئاب، ويستعرض أهمية العلاقات وتأثيرها…" at bounding box center [899, 359] width 386 height 72
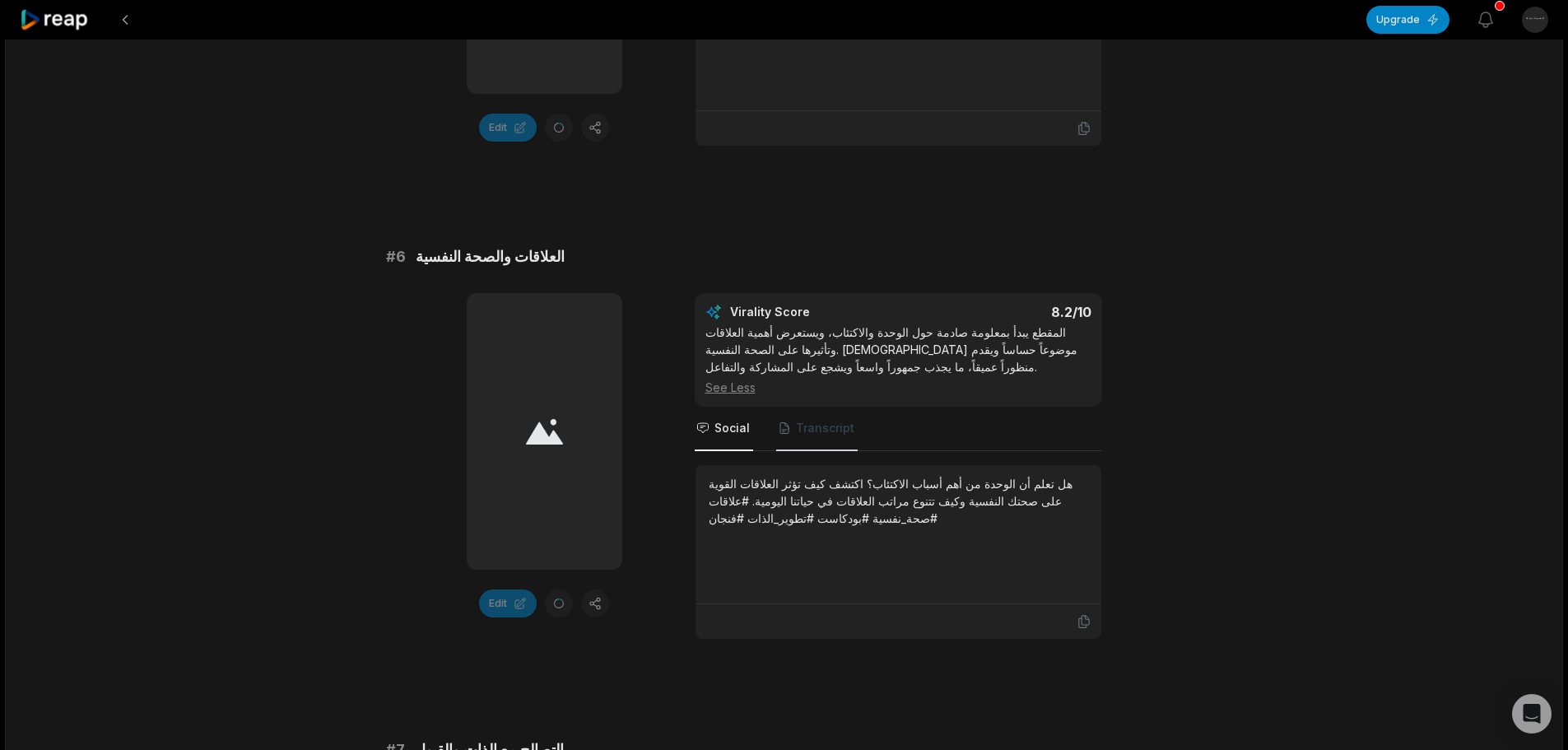
click at [813, 420] on span "Transcript" at bounding box center [824, 428] width 58 height 17
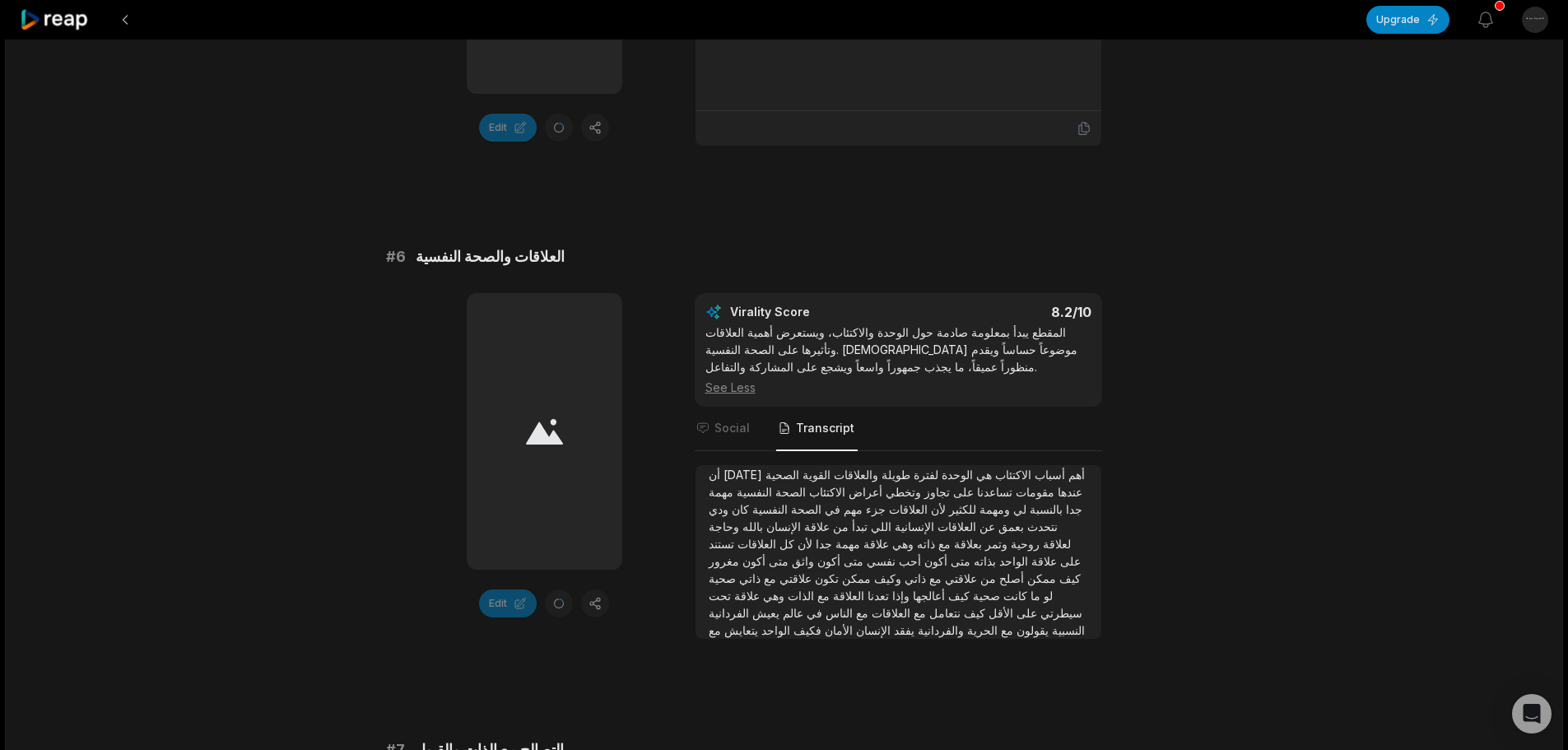
scroll to position [0, 0]
click at [1211, 374] on div "03:03:08 كيف تنجح العلاقات مع ياسر الحزيمي | بودكاست فنجان 20 min ago Arabic ar…" at bounding box center [784, 145] width 1558 height 5148
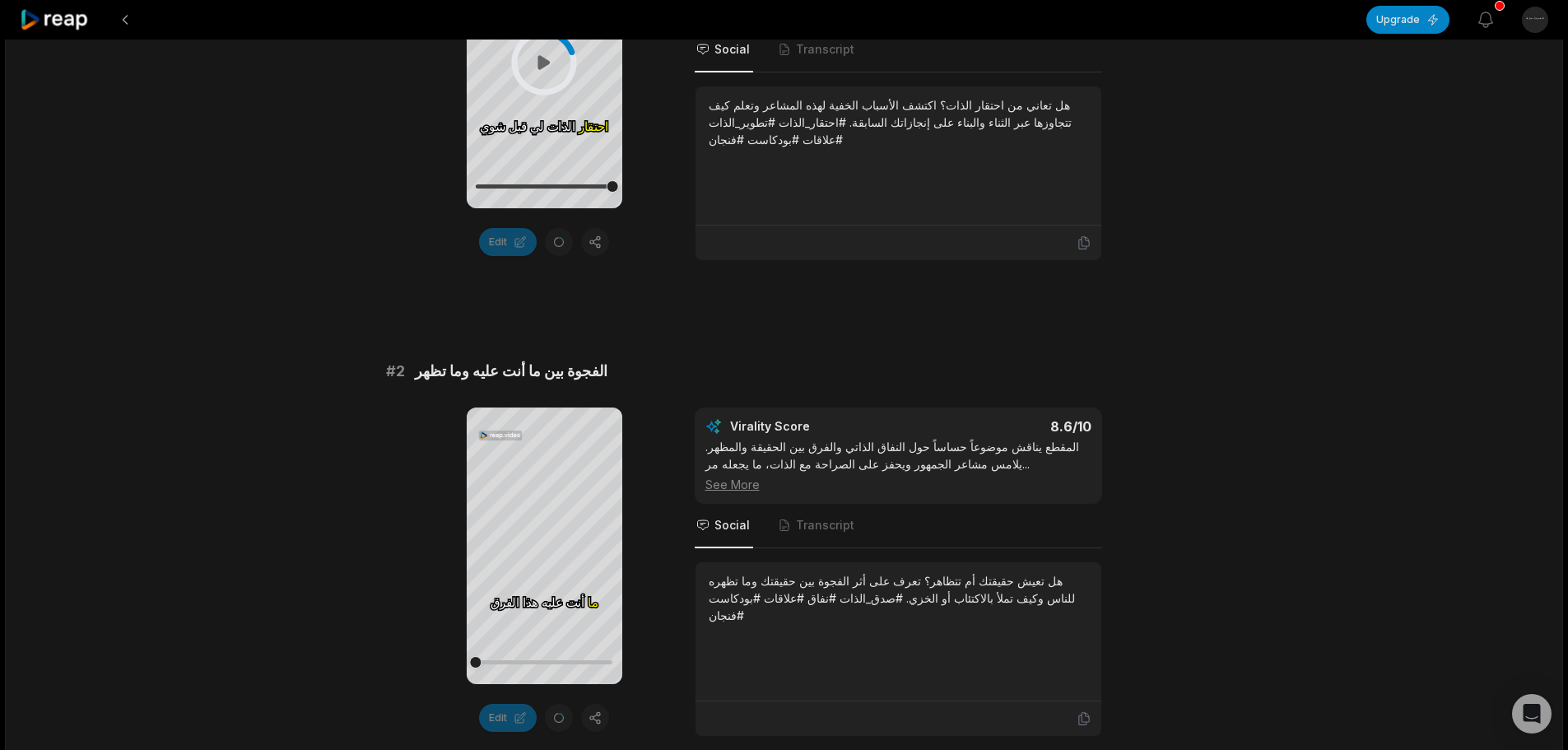
scroll to position [494, 0]
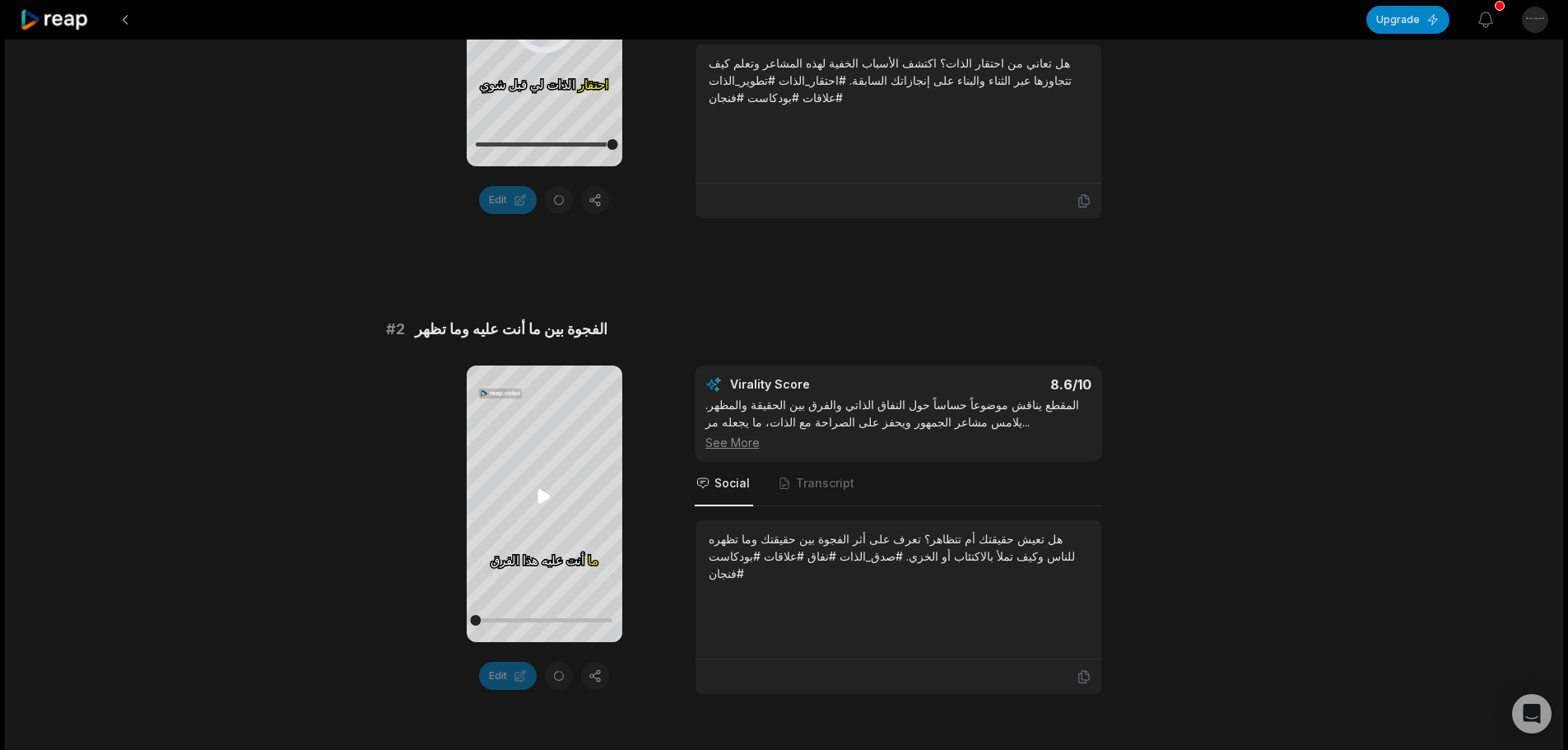
click at [545, 498] on icon at bounding box center [544, 497] width 12 height 14
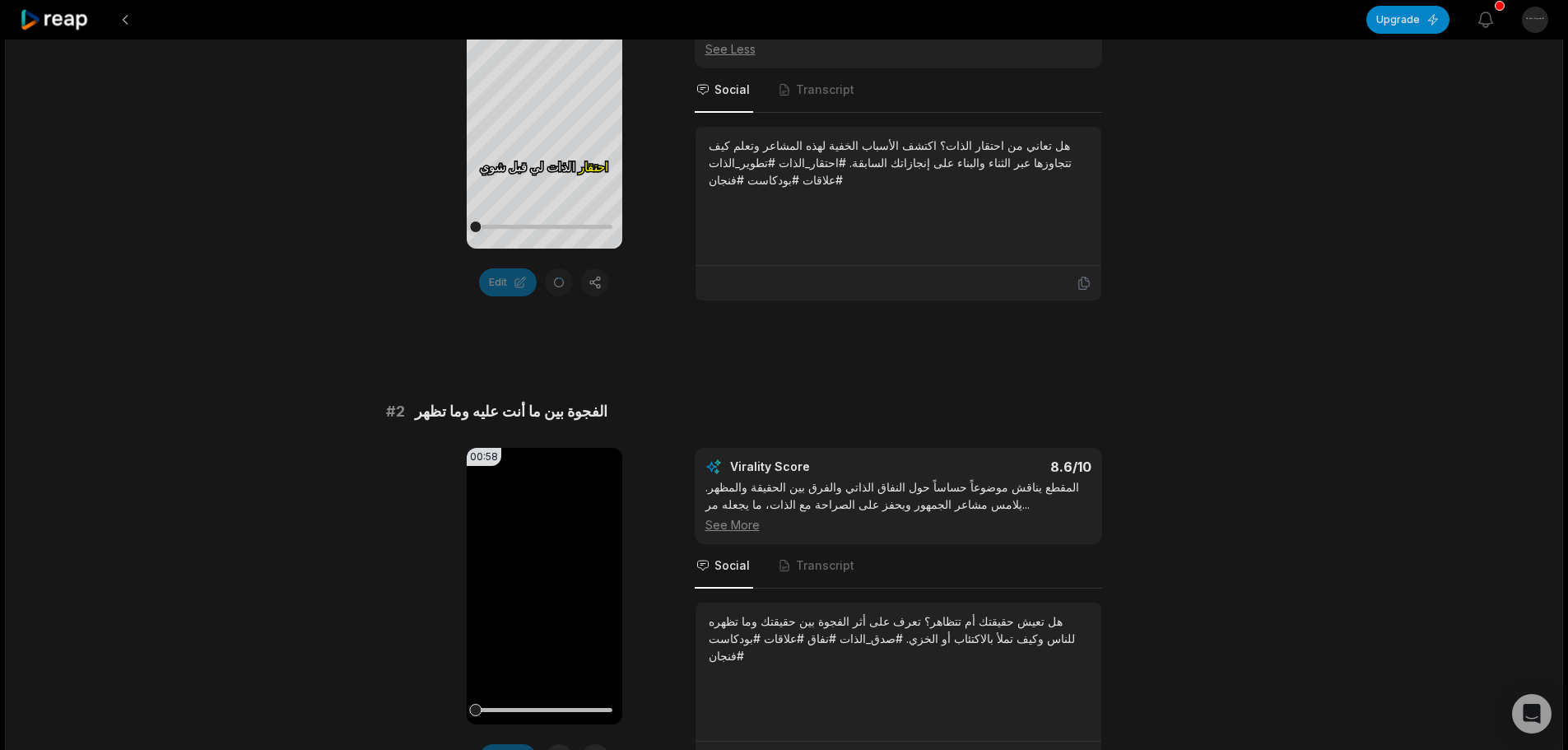
scroll to position [0, 0]
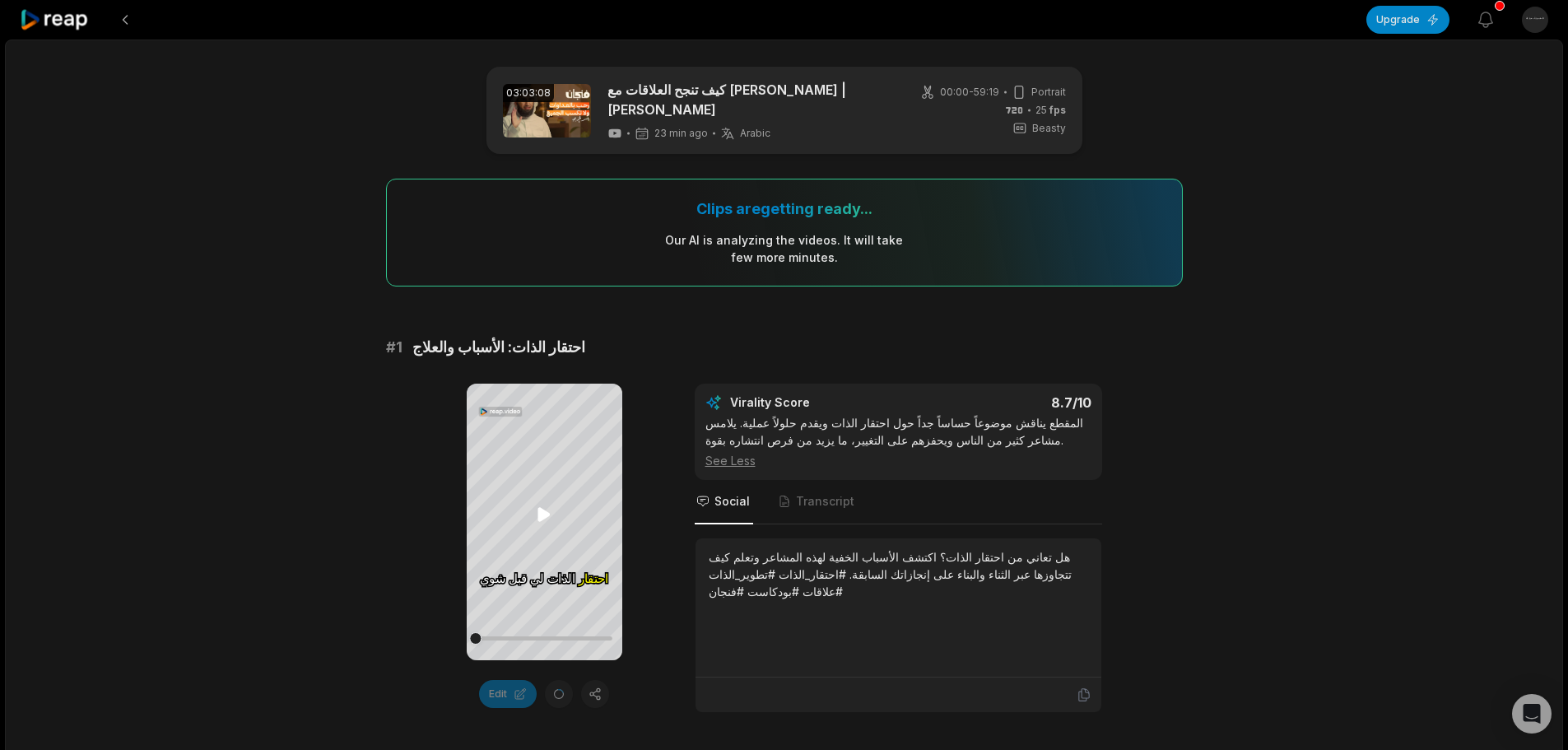
click at [538, 520] on icon at bounding box center [544, 514] width 12 height 14
click at [558, 690] on div "Edit" at bounding box center [545, 693] width 156 height 28
drag, startPoint x: 625, startPoint y: 459, endPoint x: 650, endPoint y: 395, distance: 68.7
click at [650, 395] on div "Your browser does not support mp4 format. احتقار احتقار الذات الذات لي لي قبل ق…" at bounding box center [784, 548] width 797 height 330
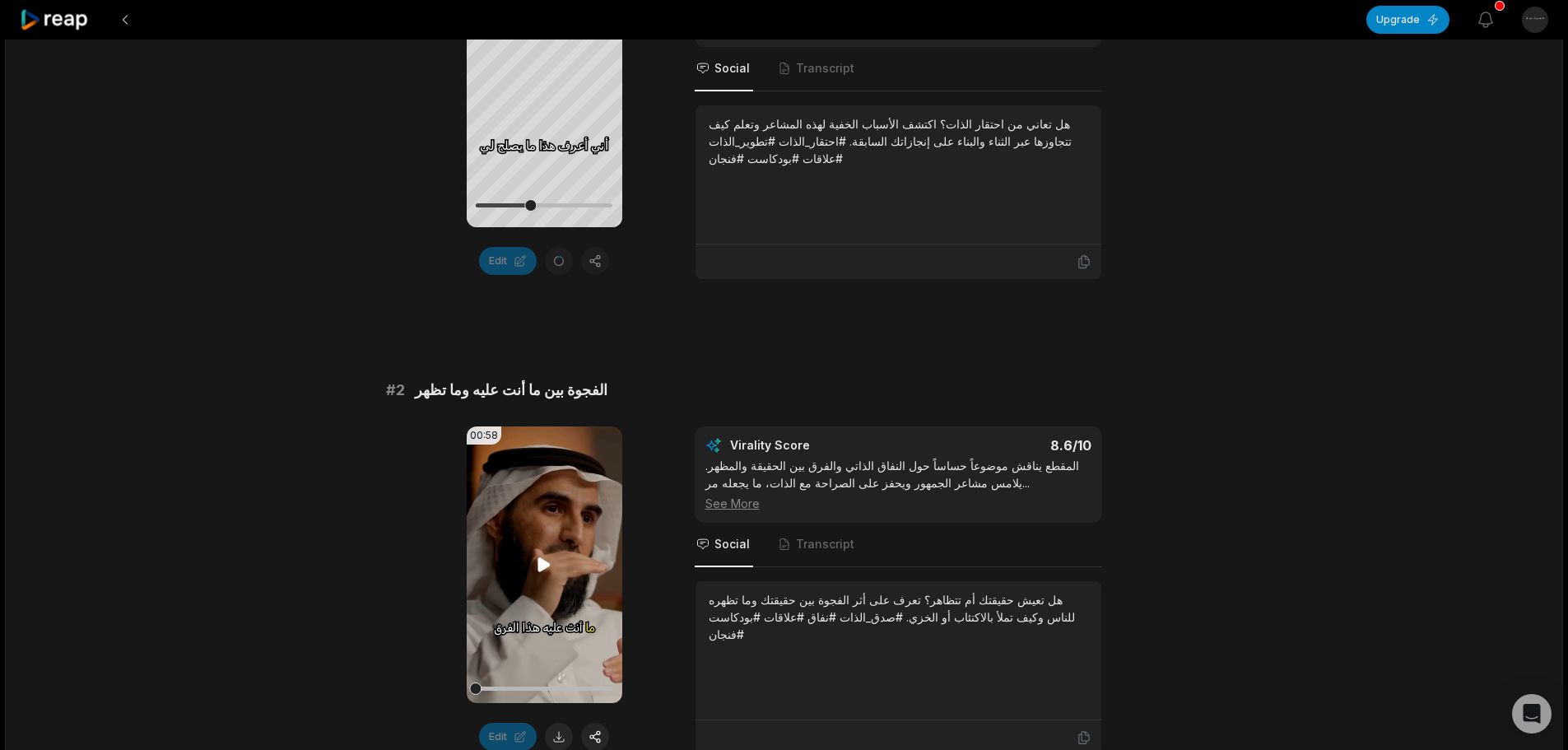
scroll to position [247, 0]
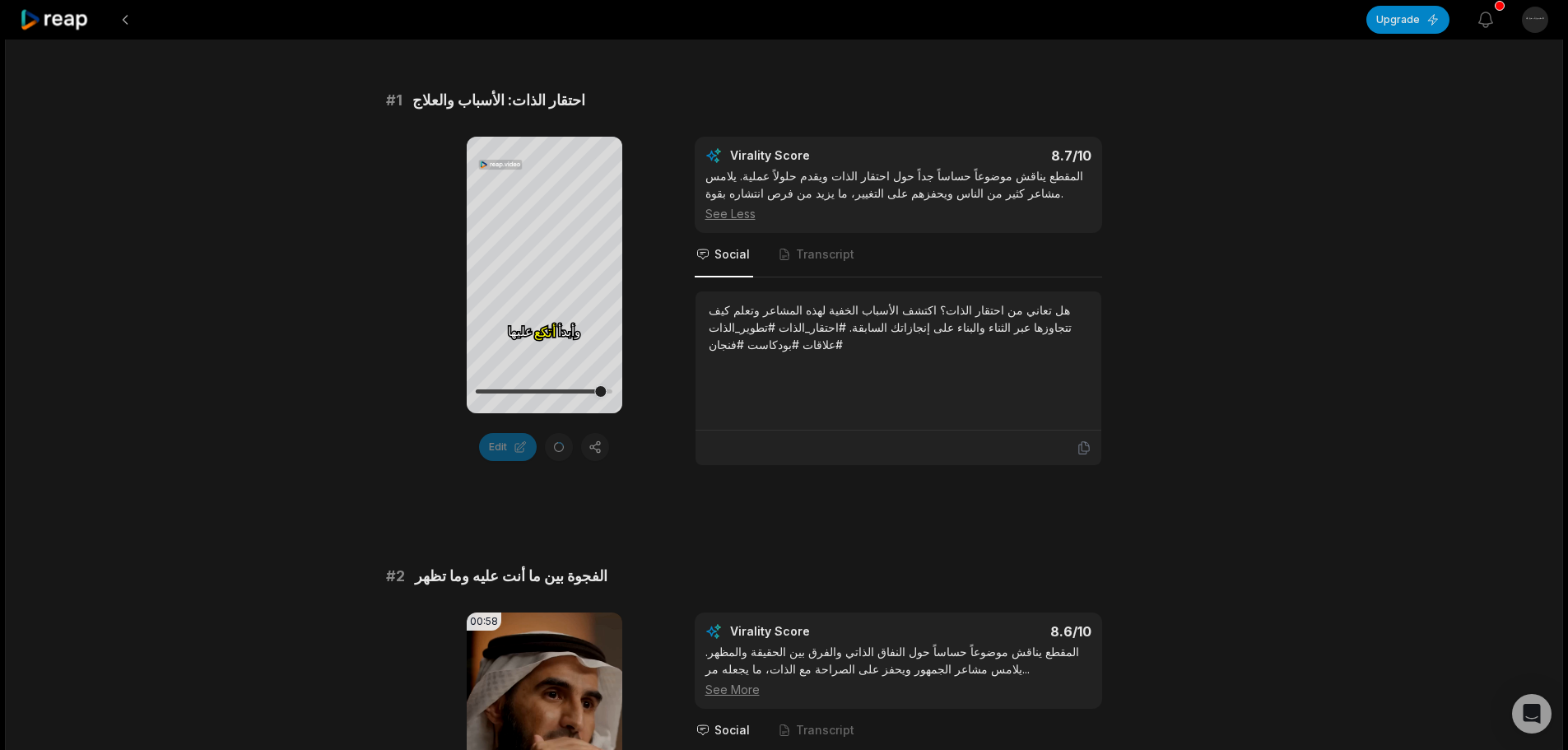
click at [549, 450] on div "Edit" at bounding box center [545, 446] width 156 height 28
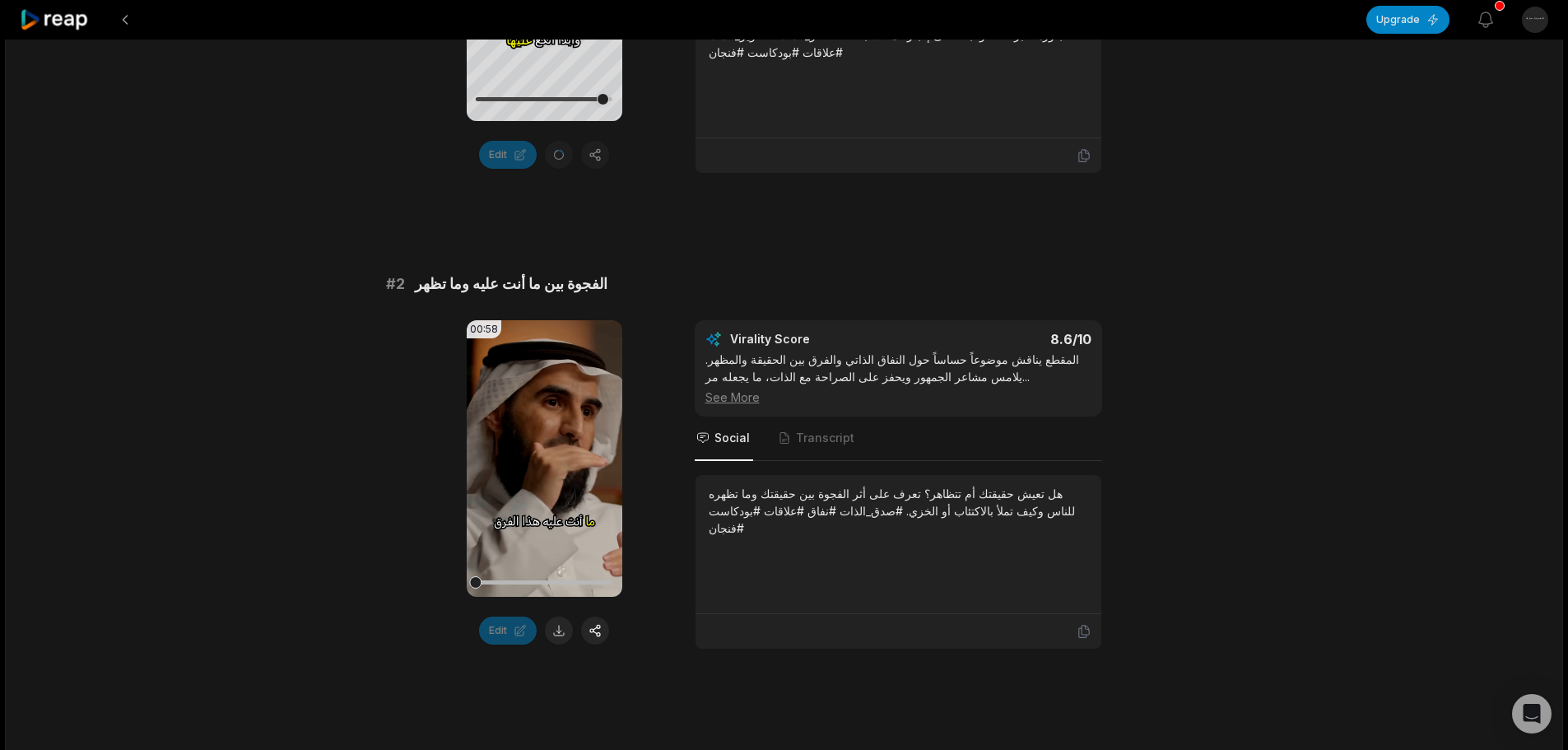
scroll to position [658, 0]
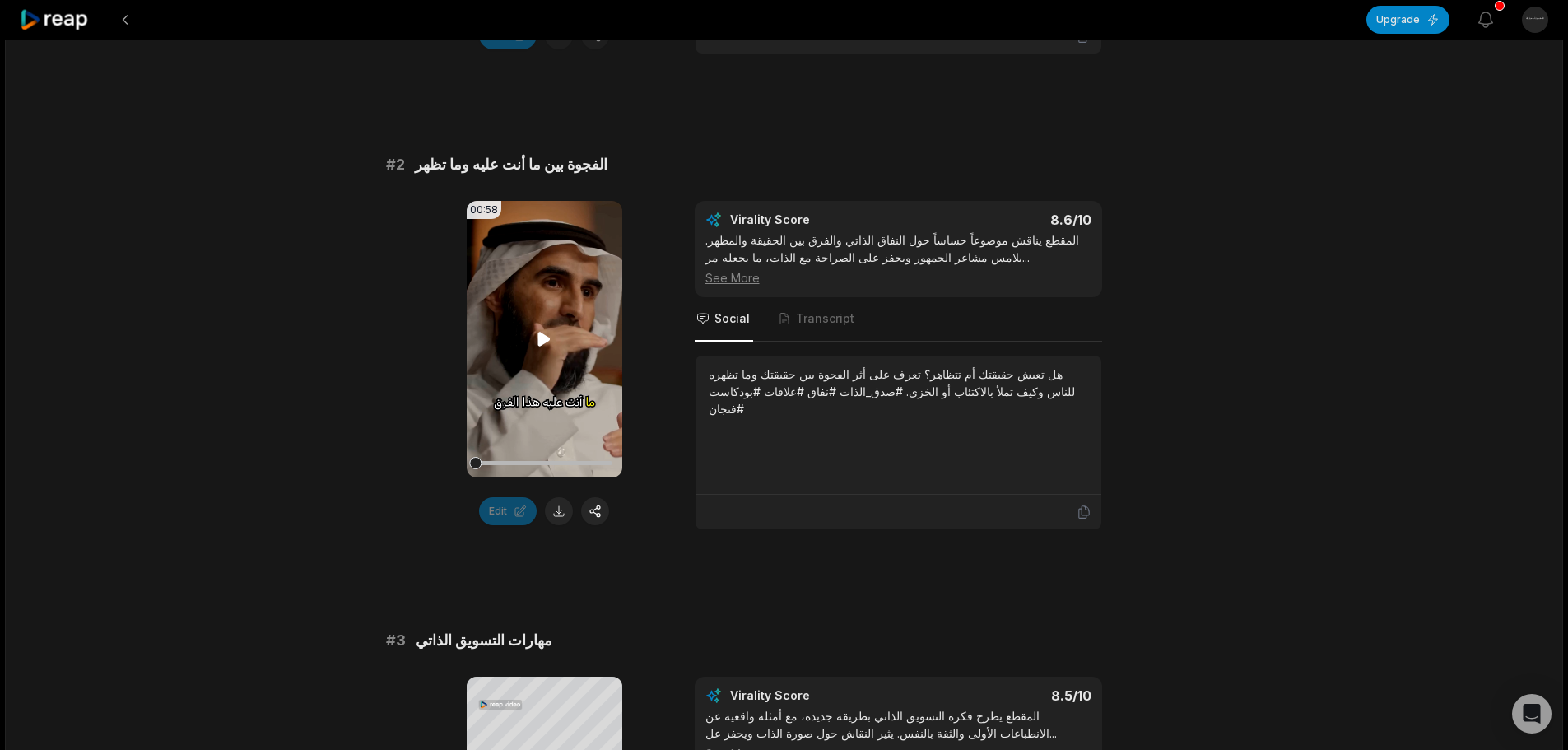
click at [559, 318] on video "Your browser does not support mp4 format." at bounding box center [545, 339] width 156 height 277
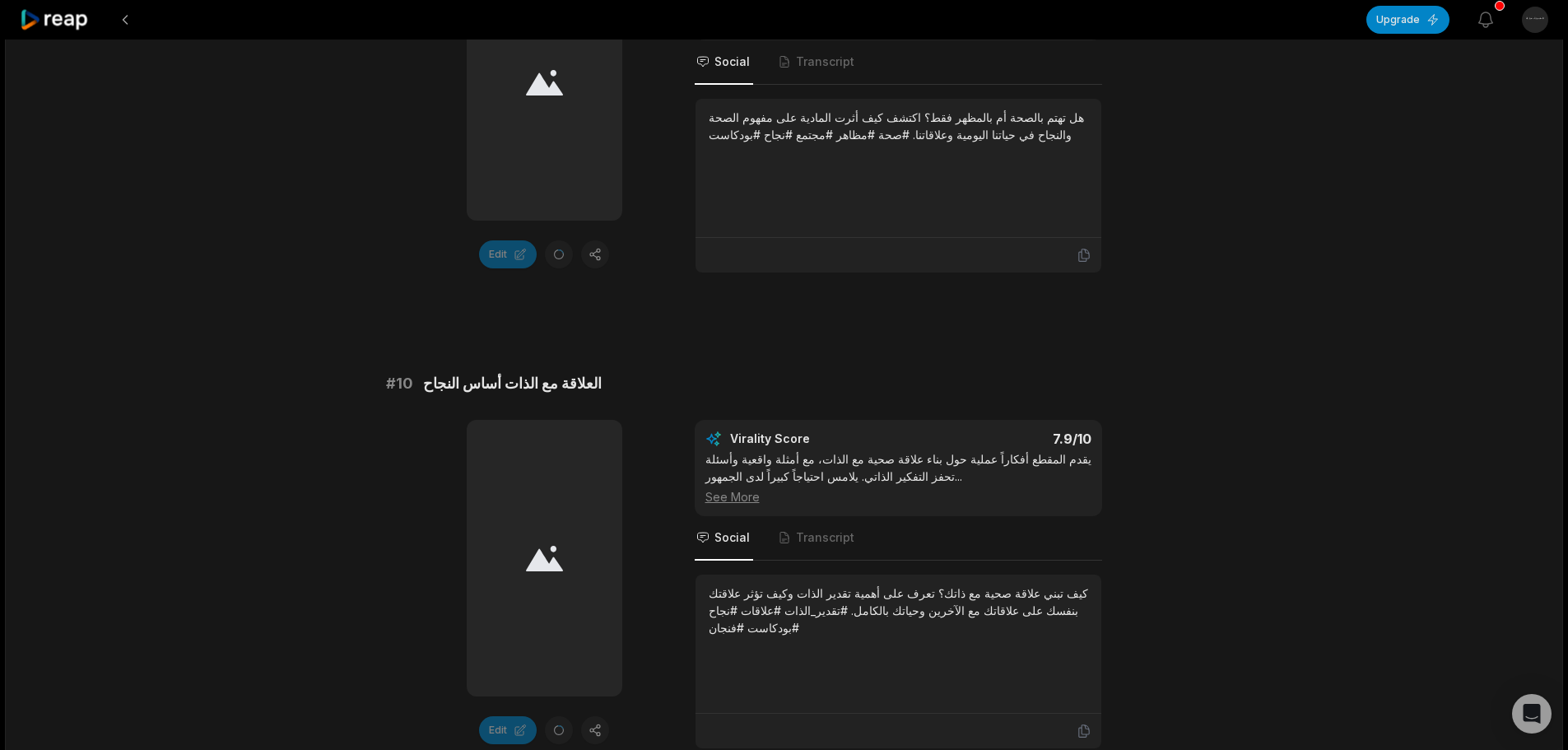
scroll to position [4418, 0]
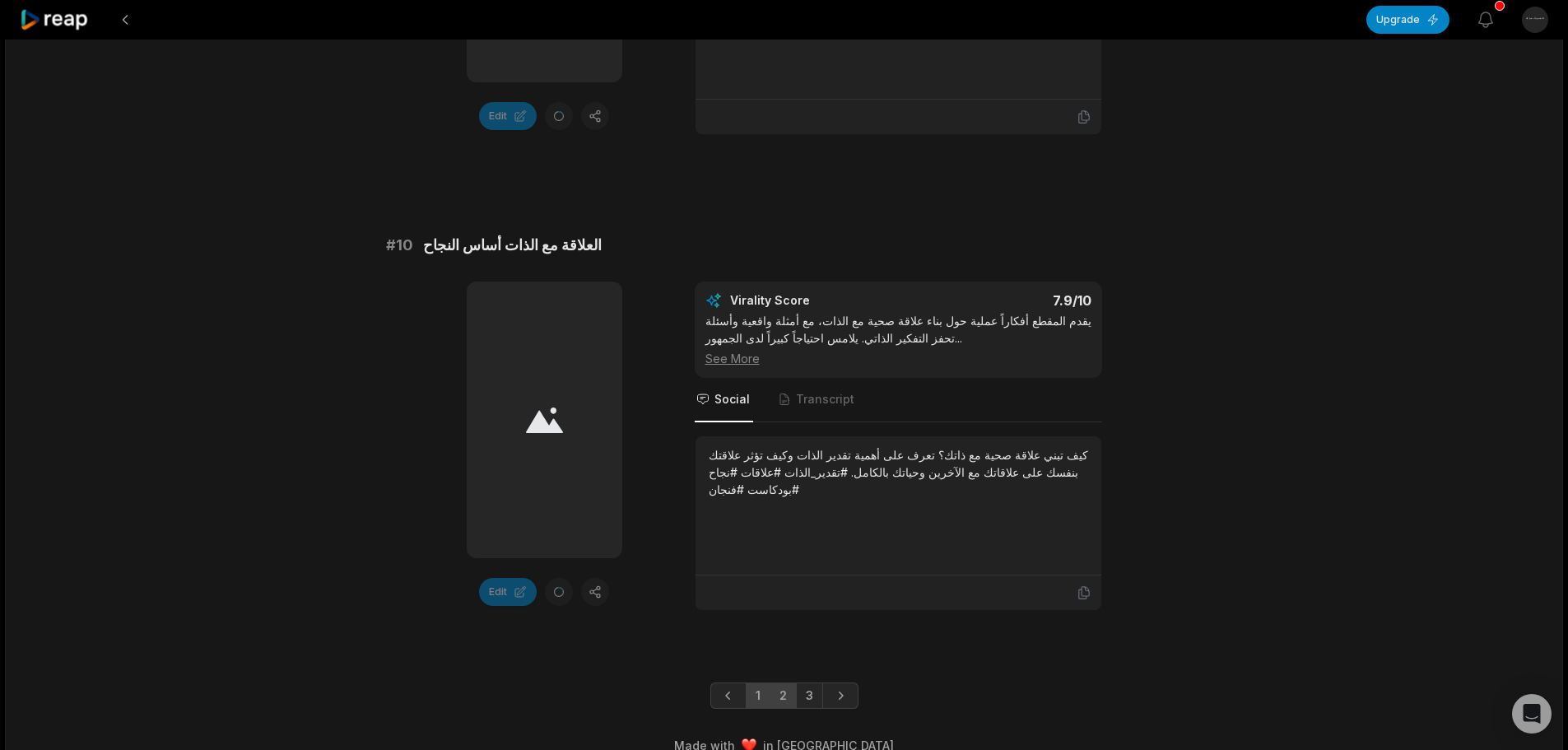
click at [784, 682] on link "2" at bounding box center [783, 695] width 27 height 26
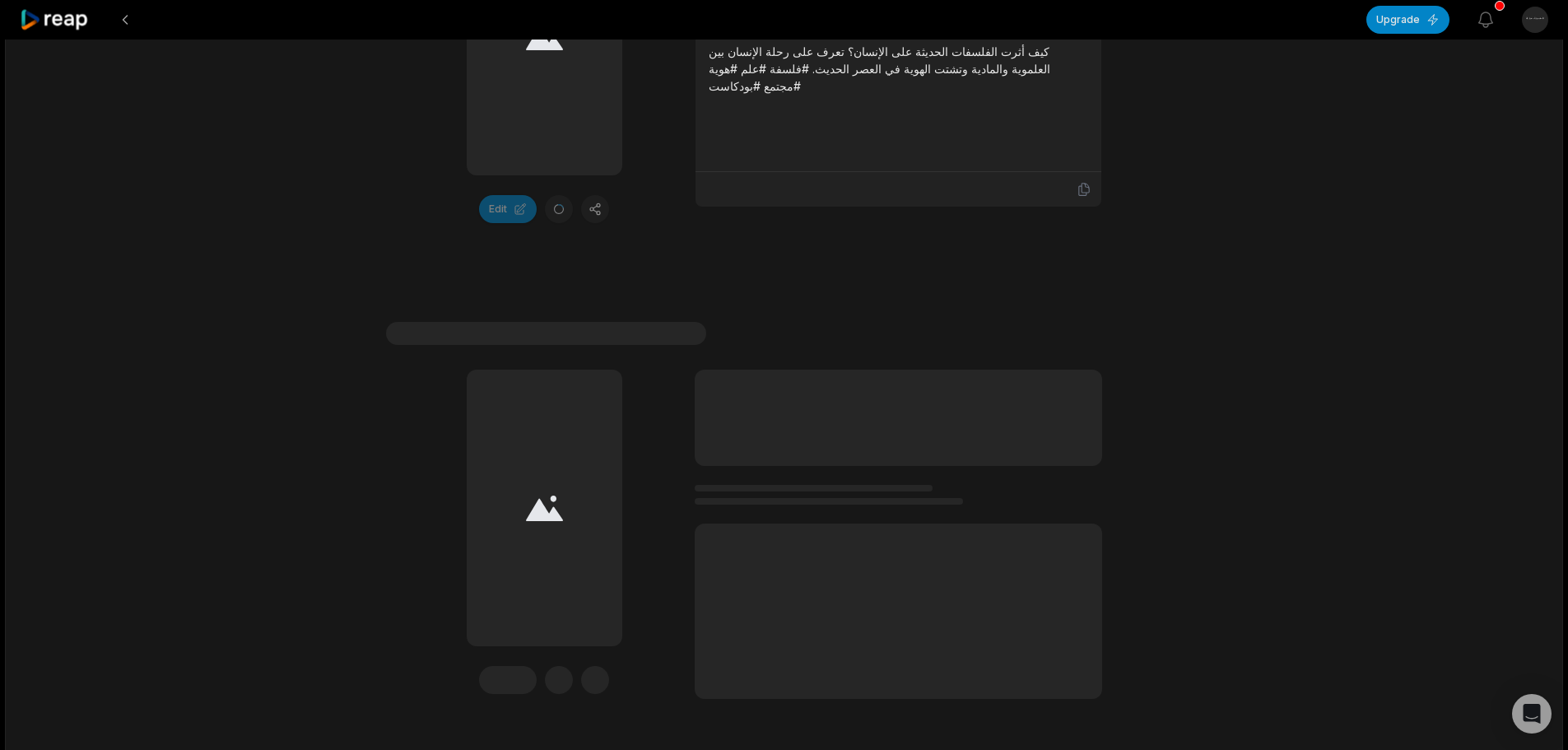
scroll to position [4862, 0]
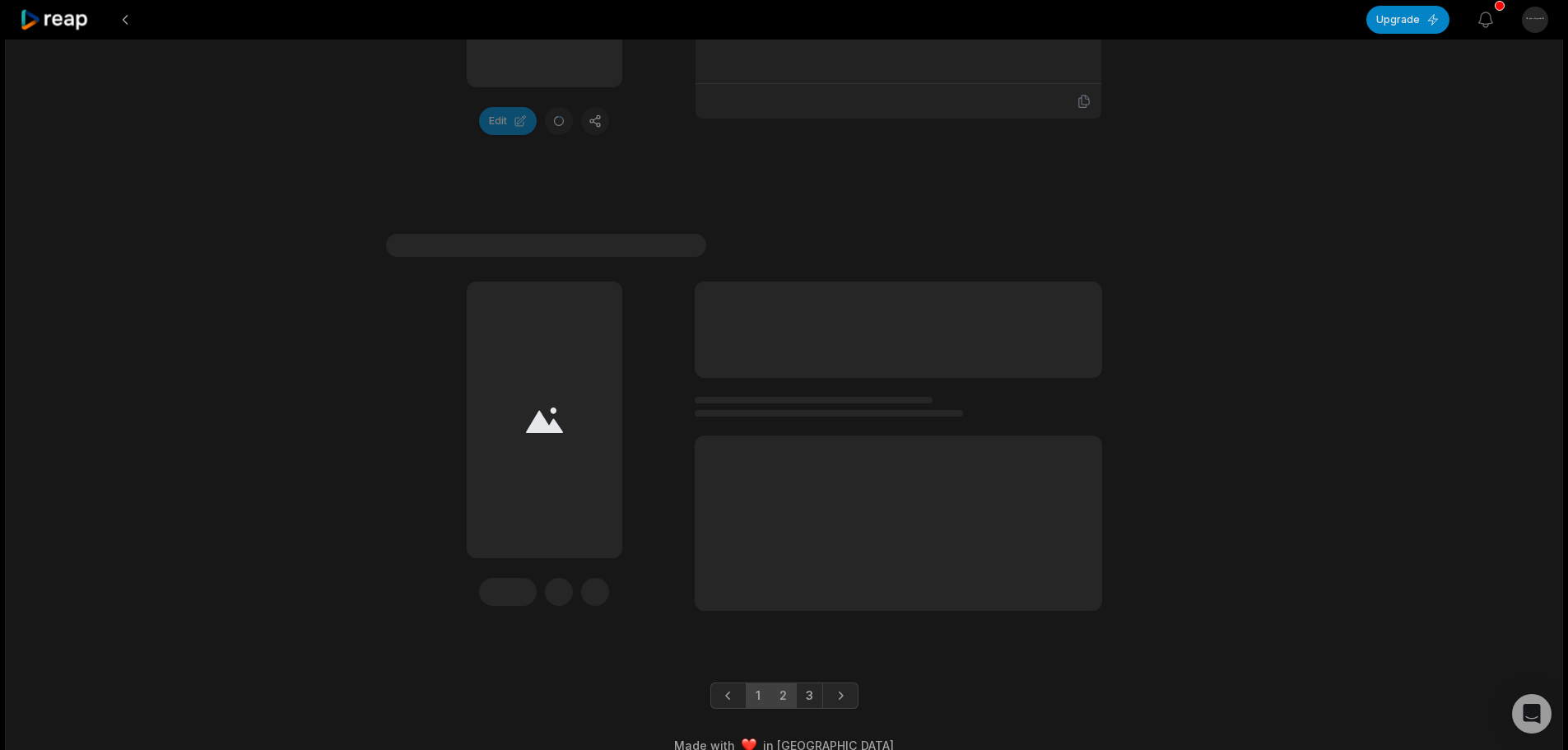
click at [761, 682] on link "1" at bounding box center [758, 695] width 25 height 26
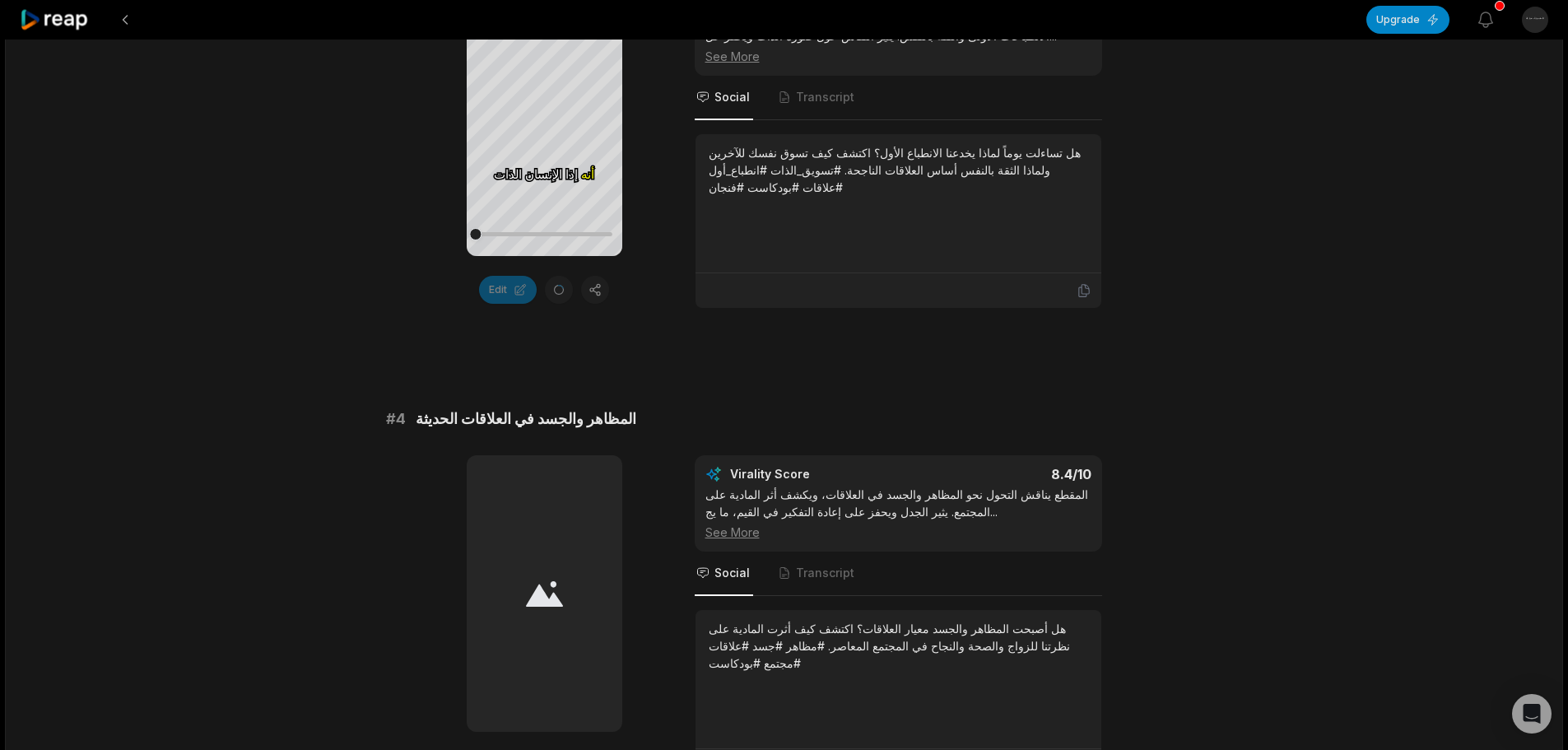
scroll to position [1027, 0]
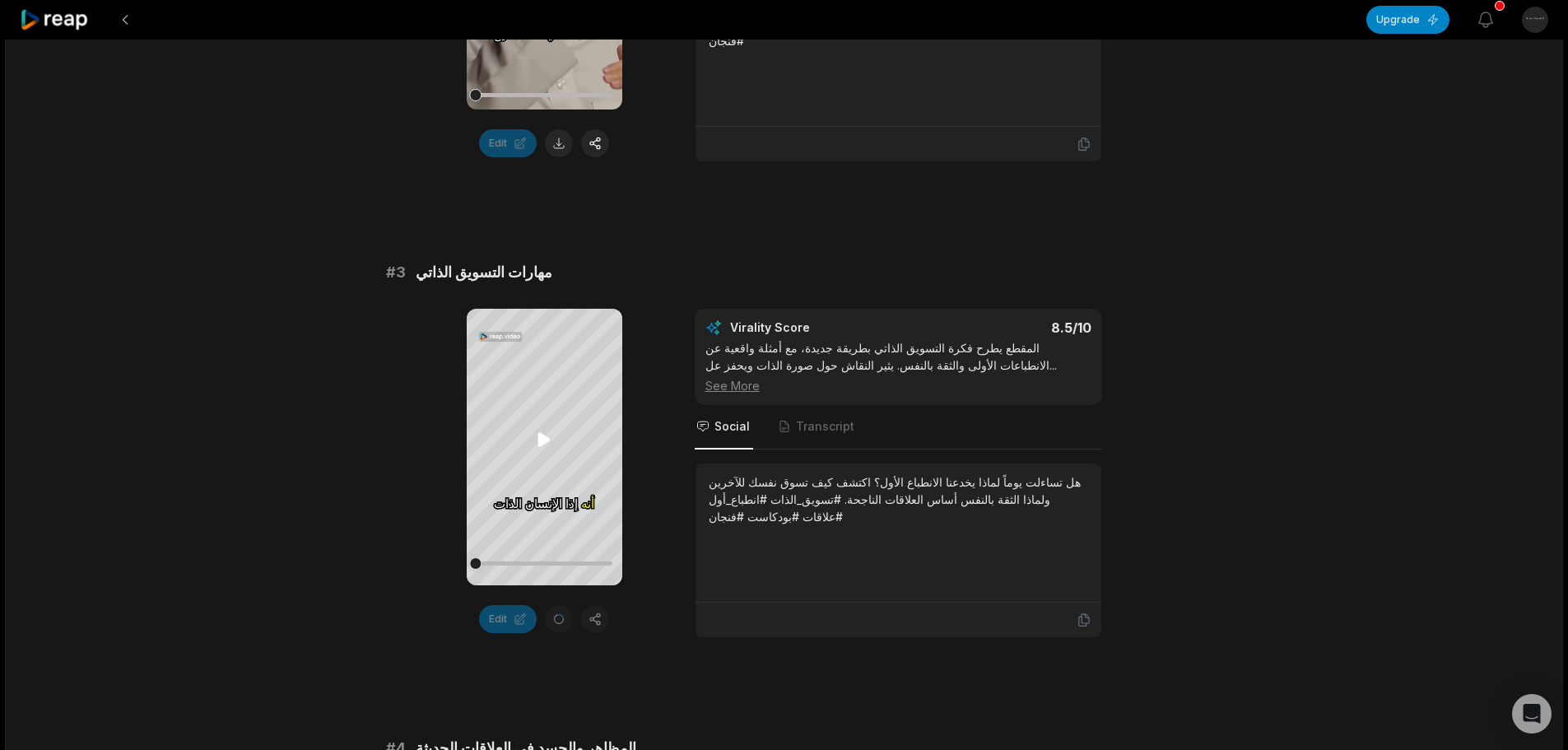
click at [542, 433] on icon at bounding box center [543, 439] width 19 height 19
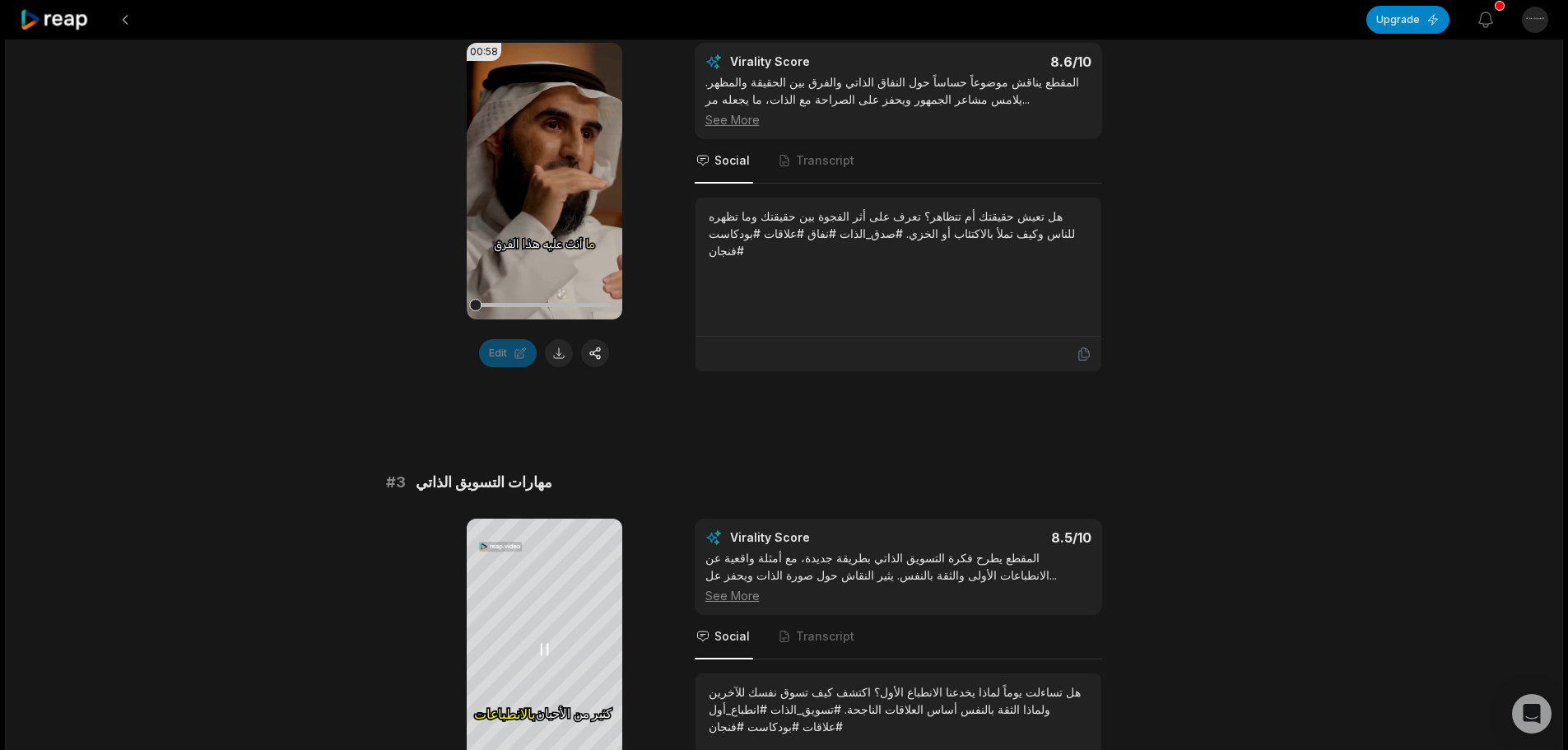
scroll to position [697, 0]
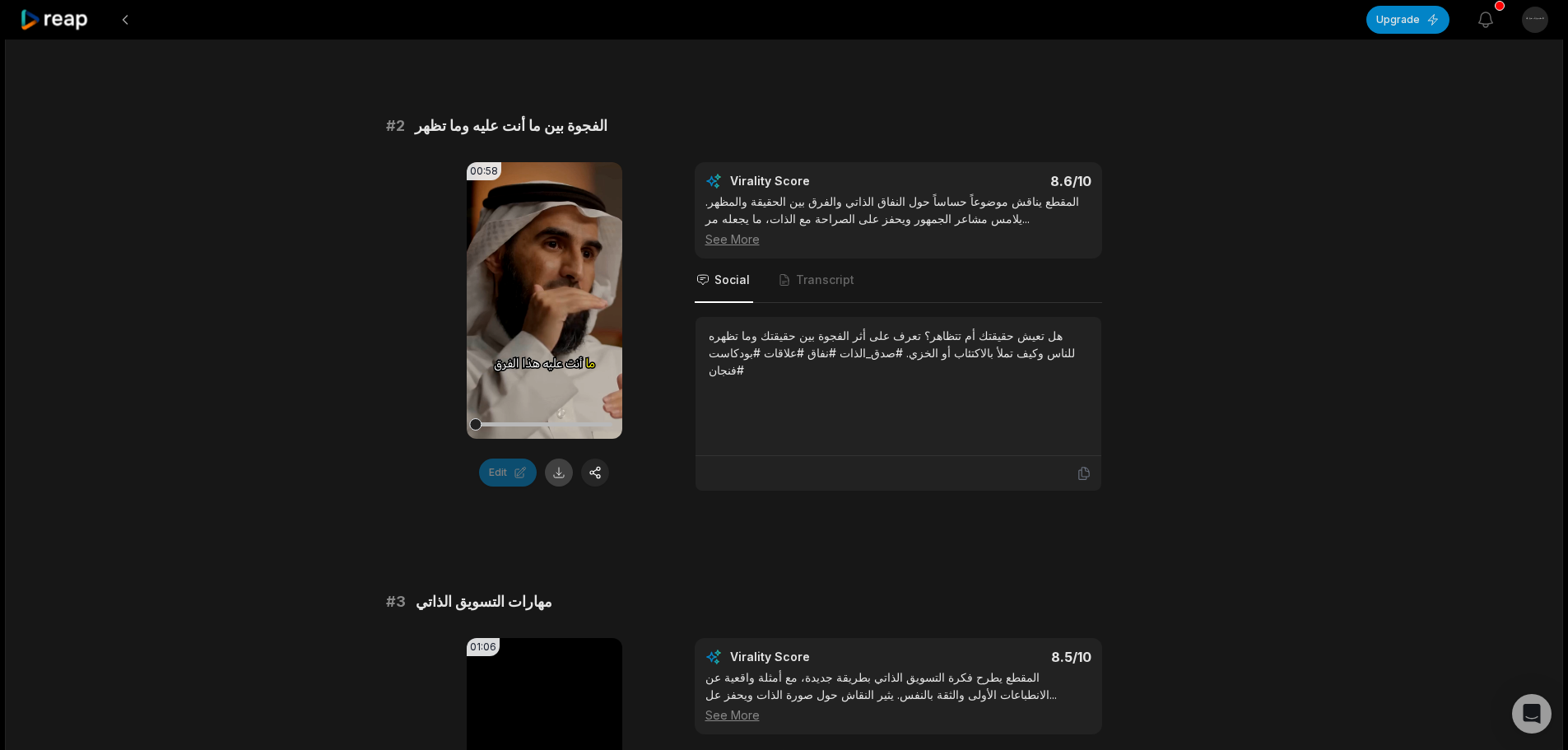
click at [559, 466] on button at bounding box center [559, 472] width 28 height 28
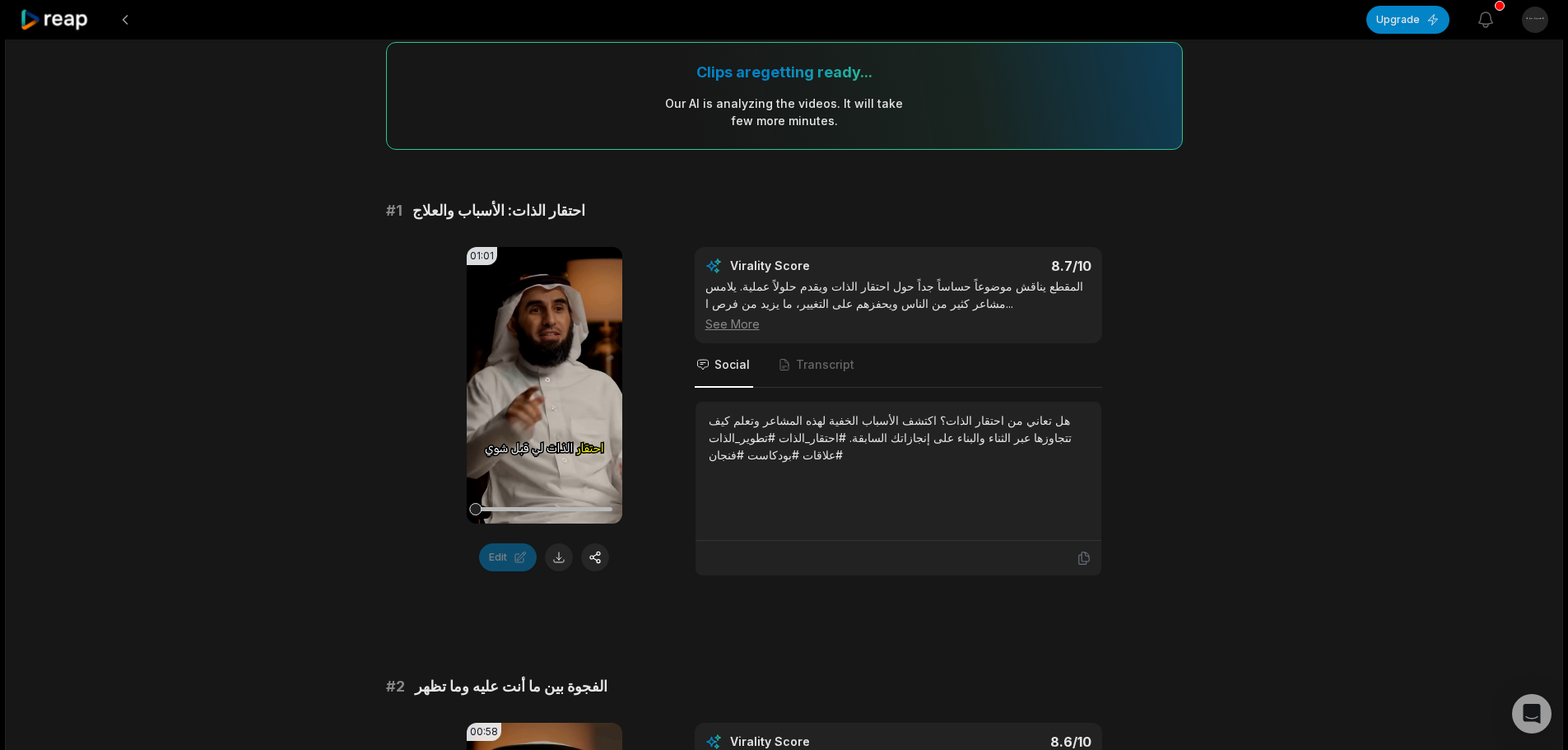
scroll to position [0, 0]
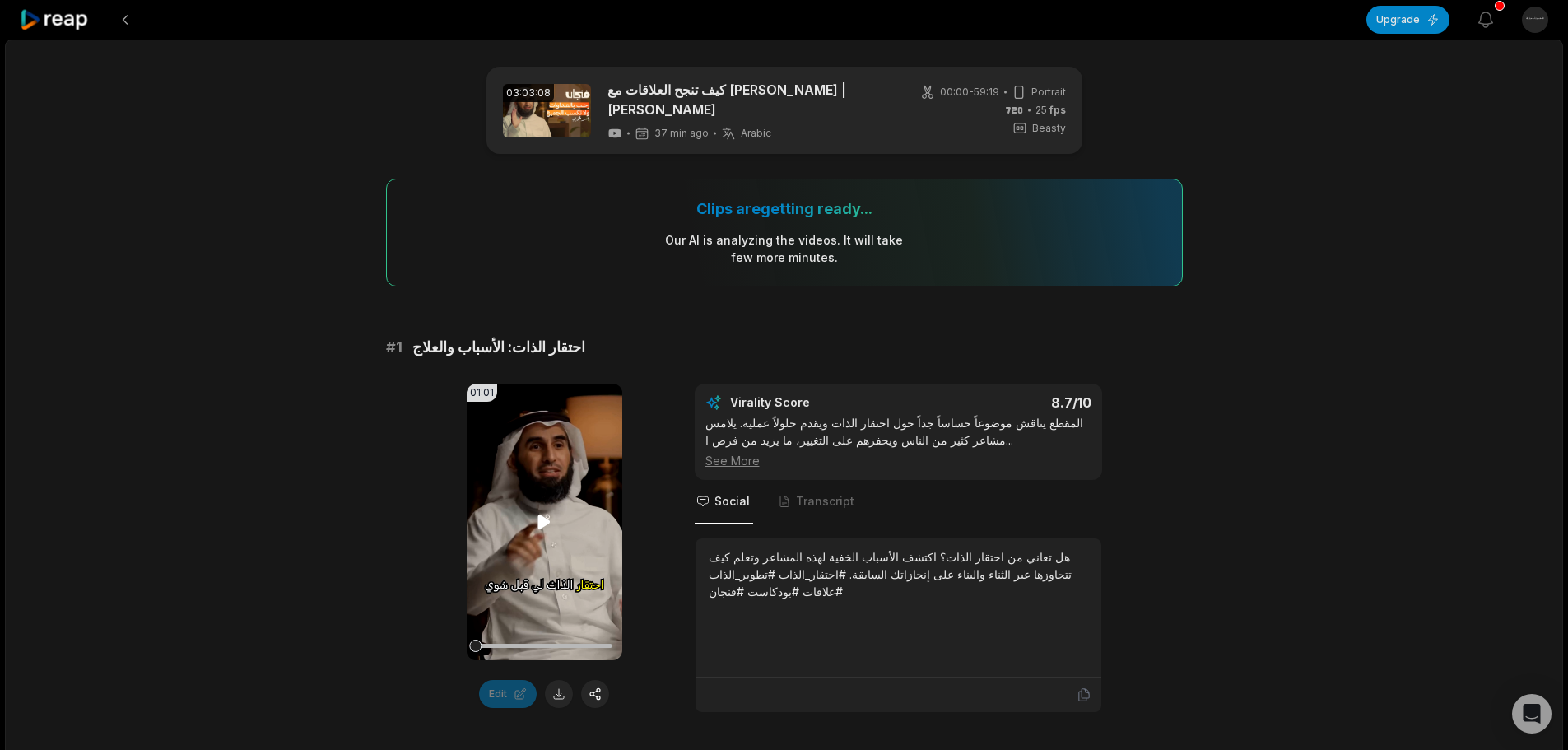
click at [512, 473] on video "Your browser does not support mp4 format." at bounding box center [545, 522] width 156 height 277
click at [553, 685] on button at bounding box center [559, 693] width 28 height 28
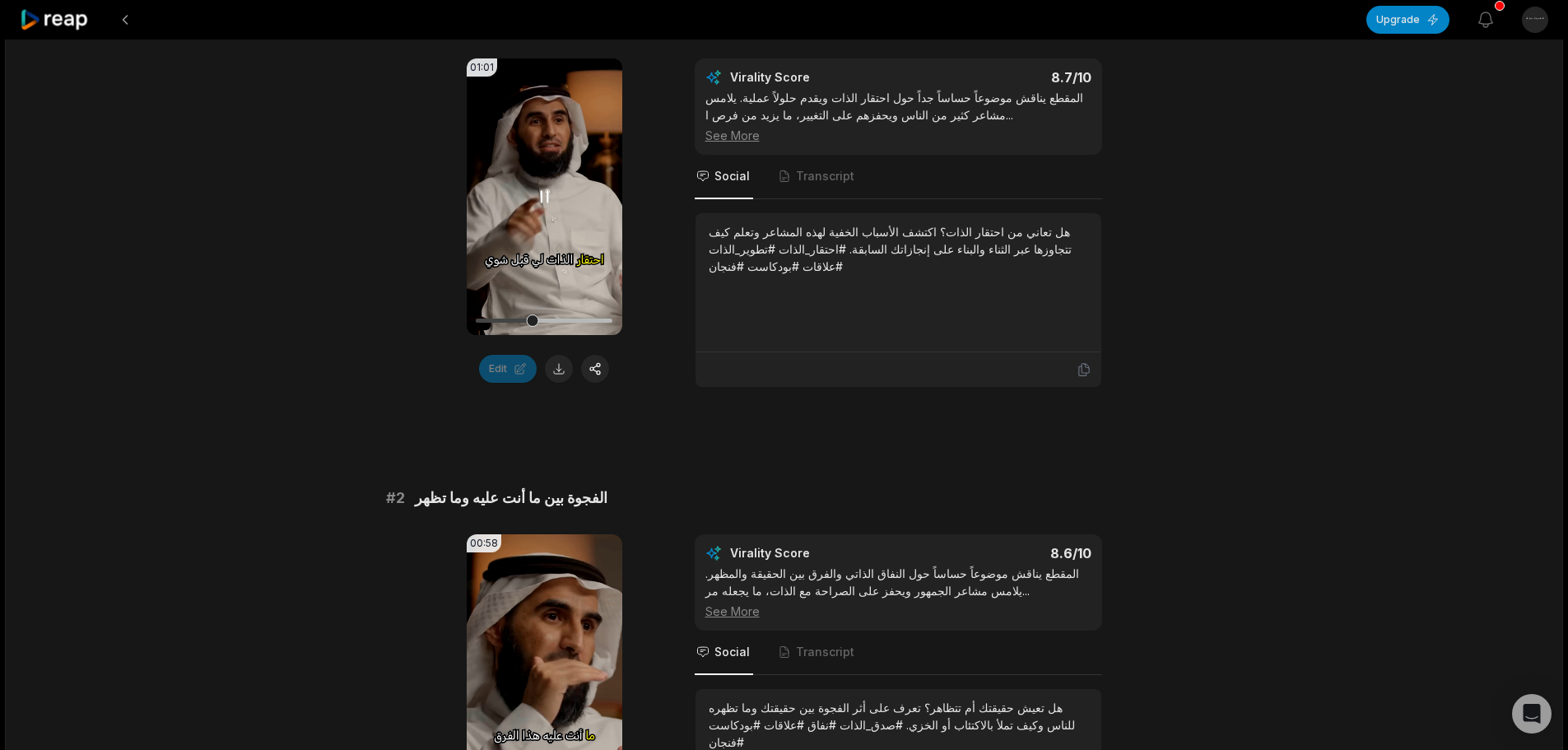
scroll to position [494, 0]
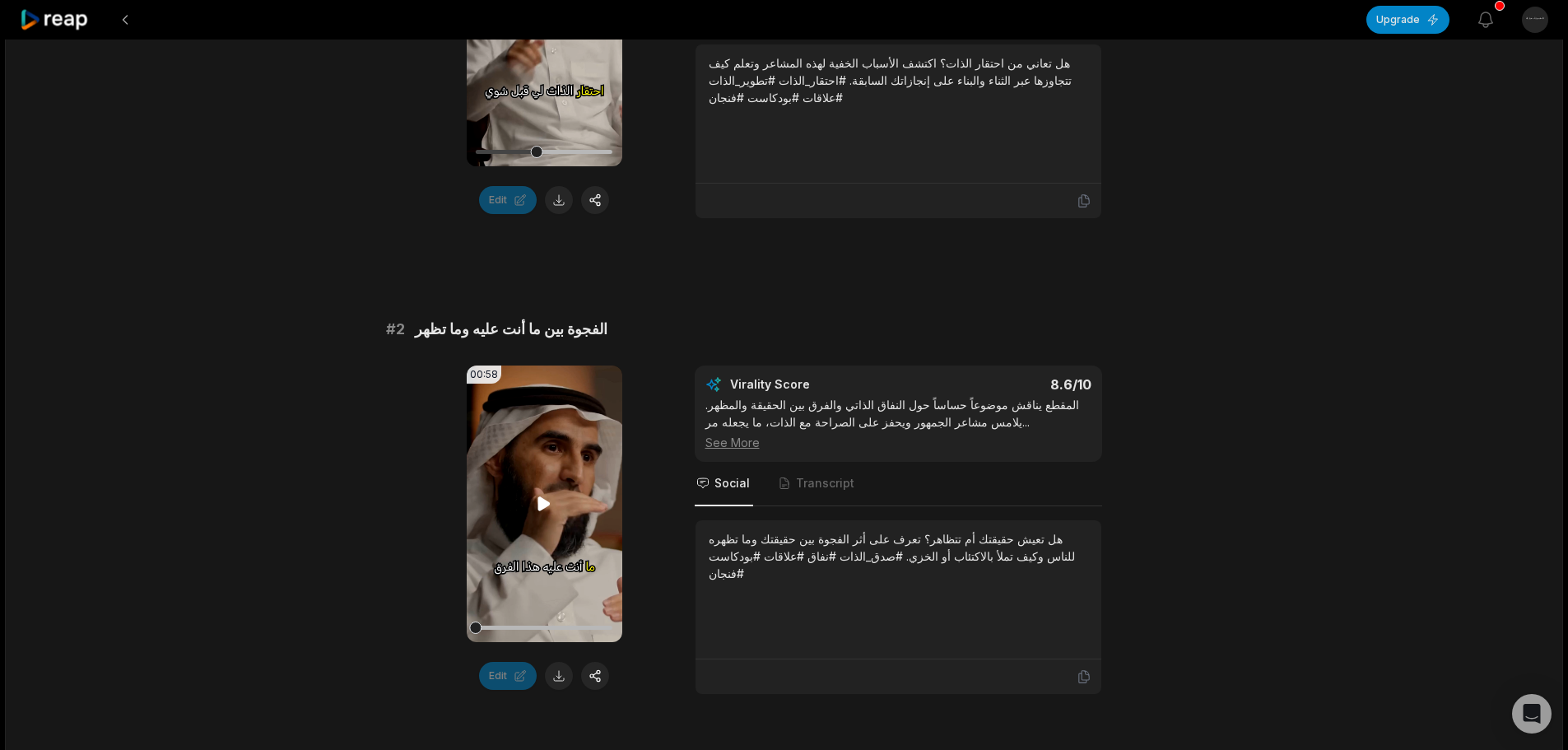
click at [530, 540] on video "Your browser does not support mp4 format." at bounding box center [545, 504] width 156 height 277
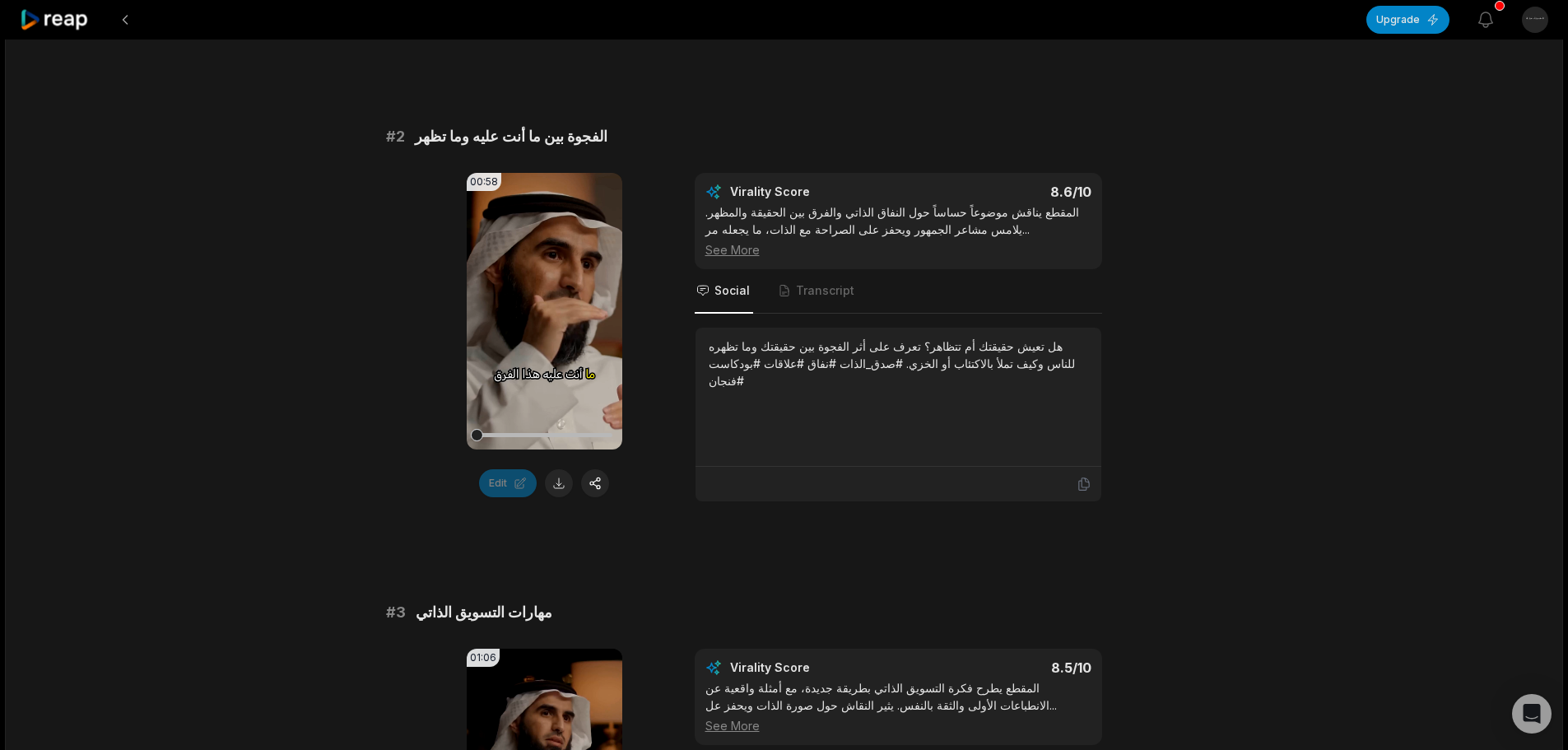
scroll to position [823, 0]
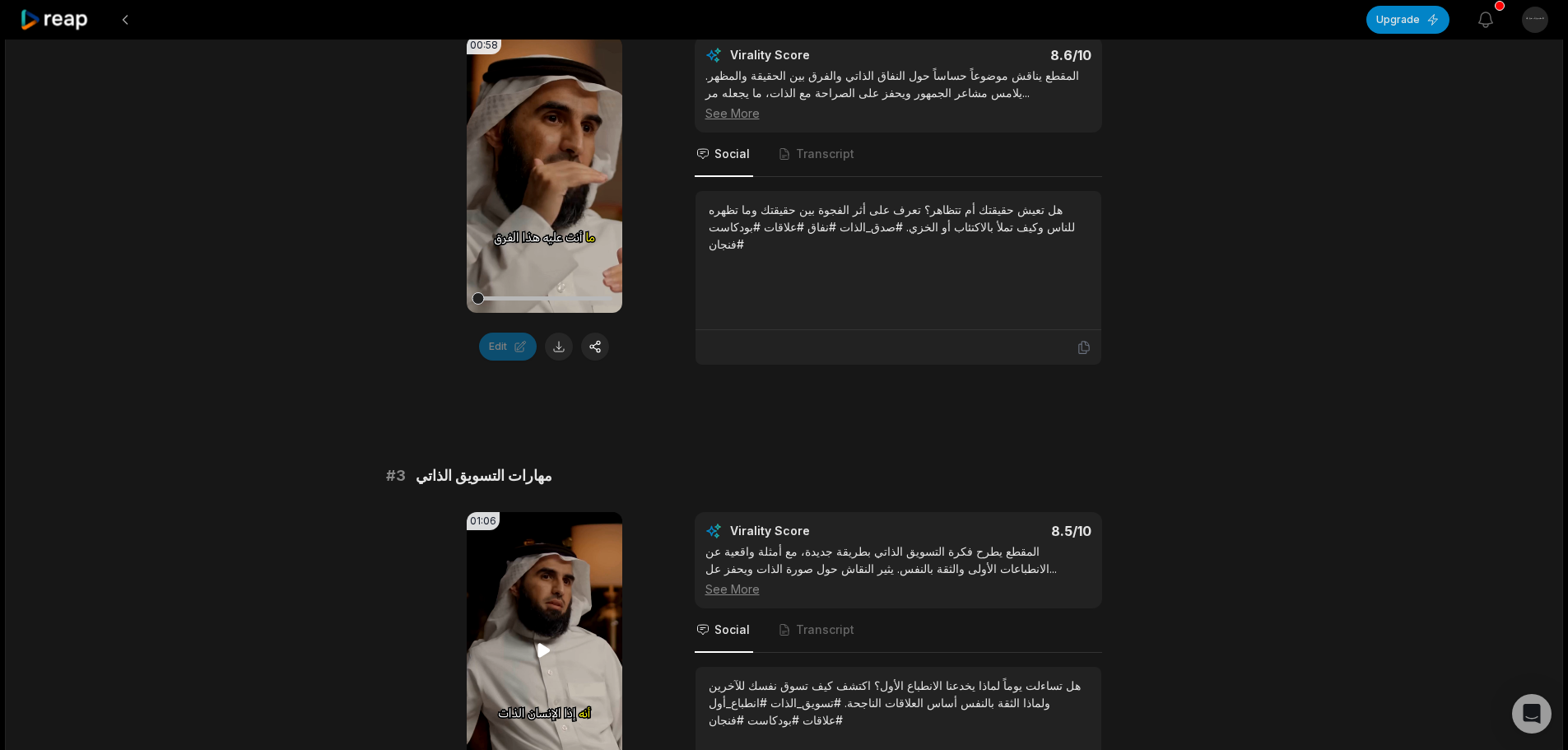
click at [537, 646] on icon at bounding box center [543, 650] width 19 height 19
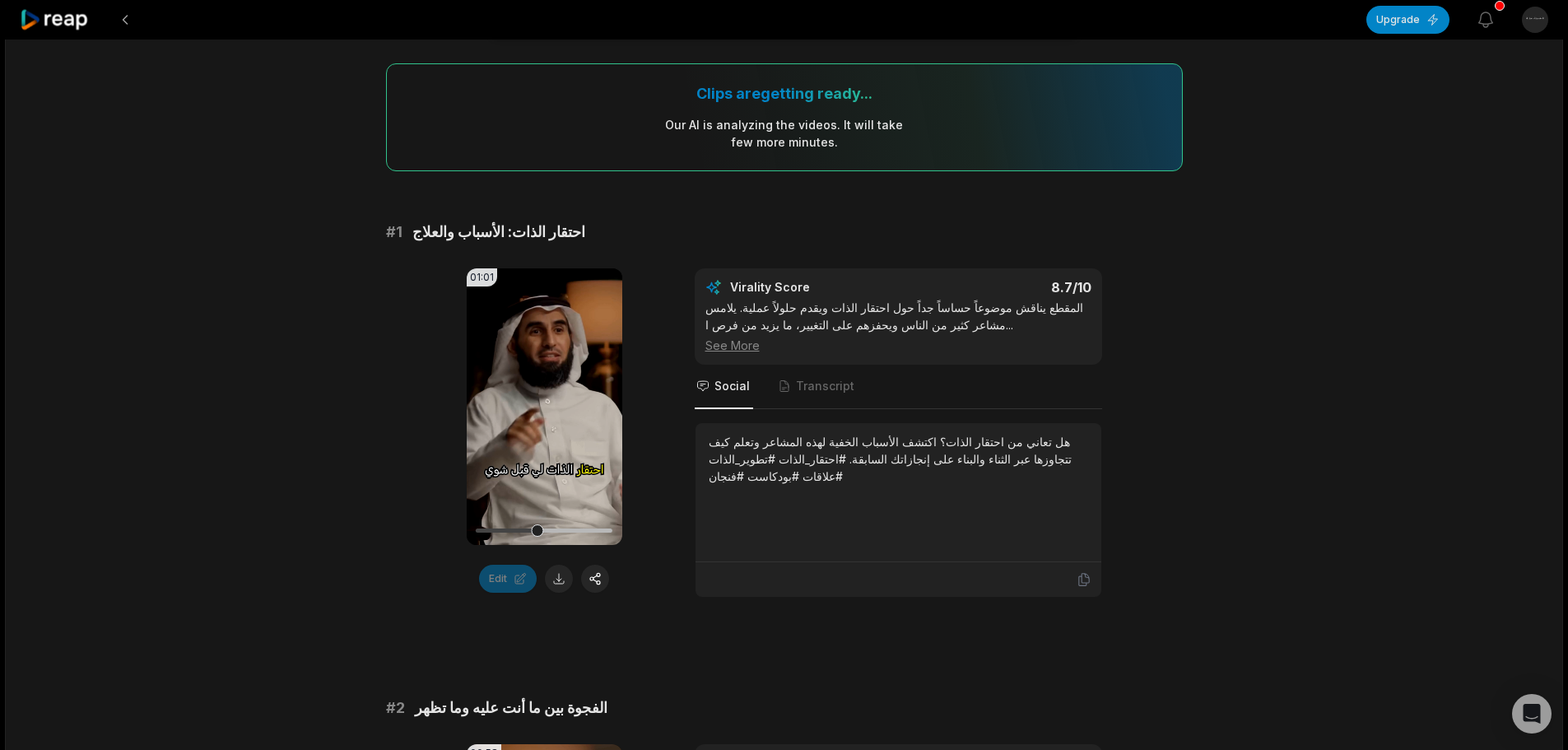
scroll to position [83, 0]
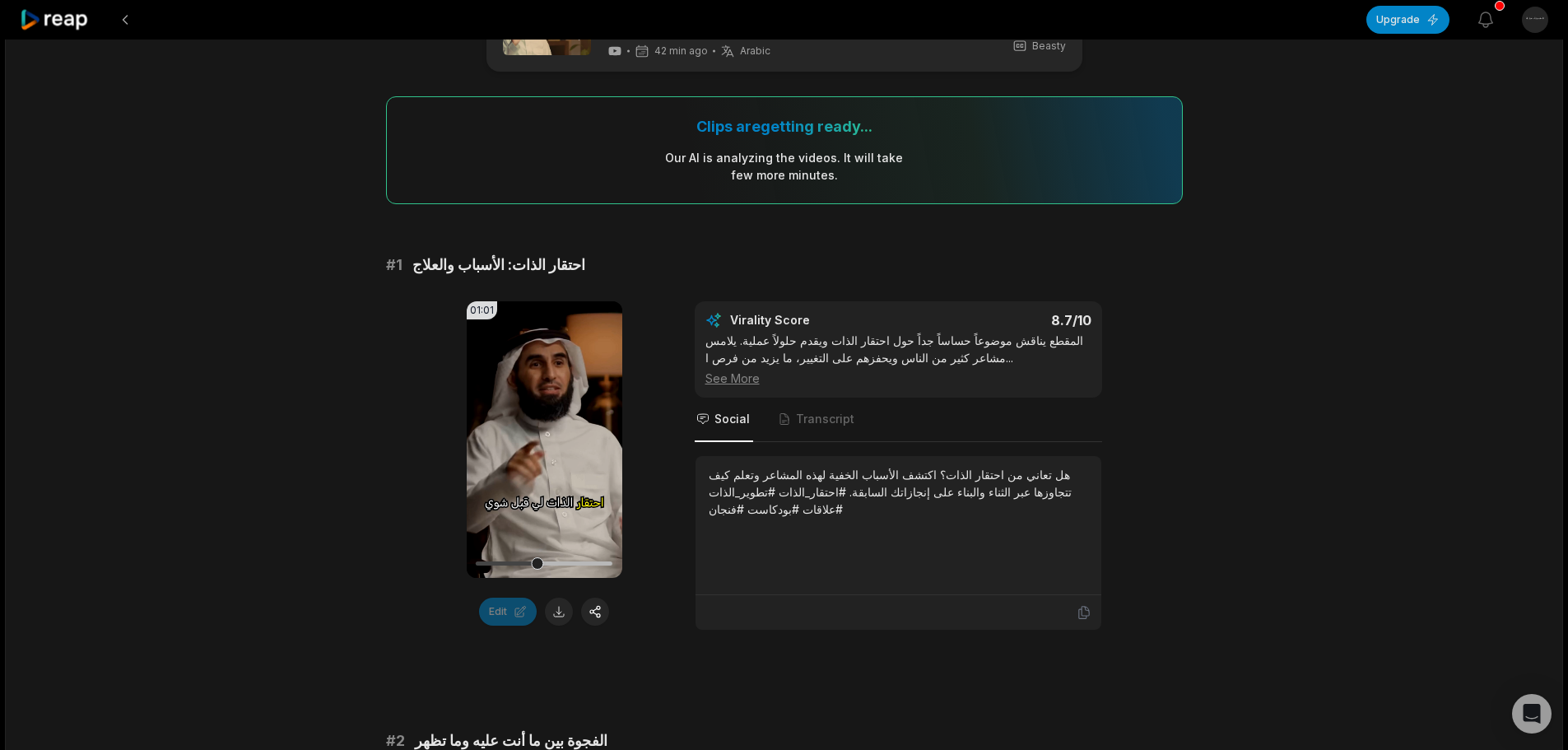
click at [514, 253] on span "احتقار الذات: الأسباب والعلاج" at bounding box center [499, 265] width 173 height 23
copy span "احتقار الذات: الأسباب والعلاج"
click at [745, 369] on div "See More" at bounding box center [899, 378] width 386 height 18
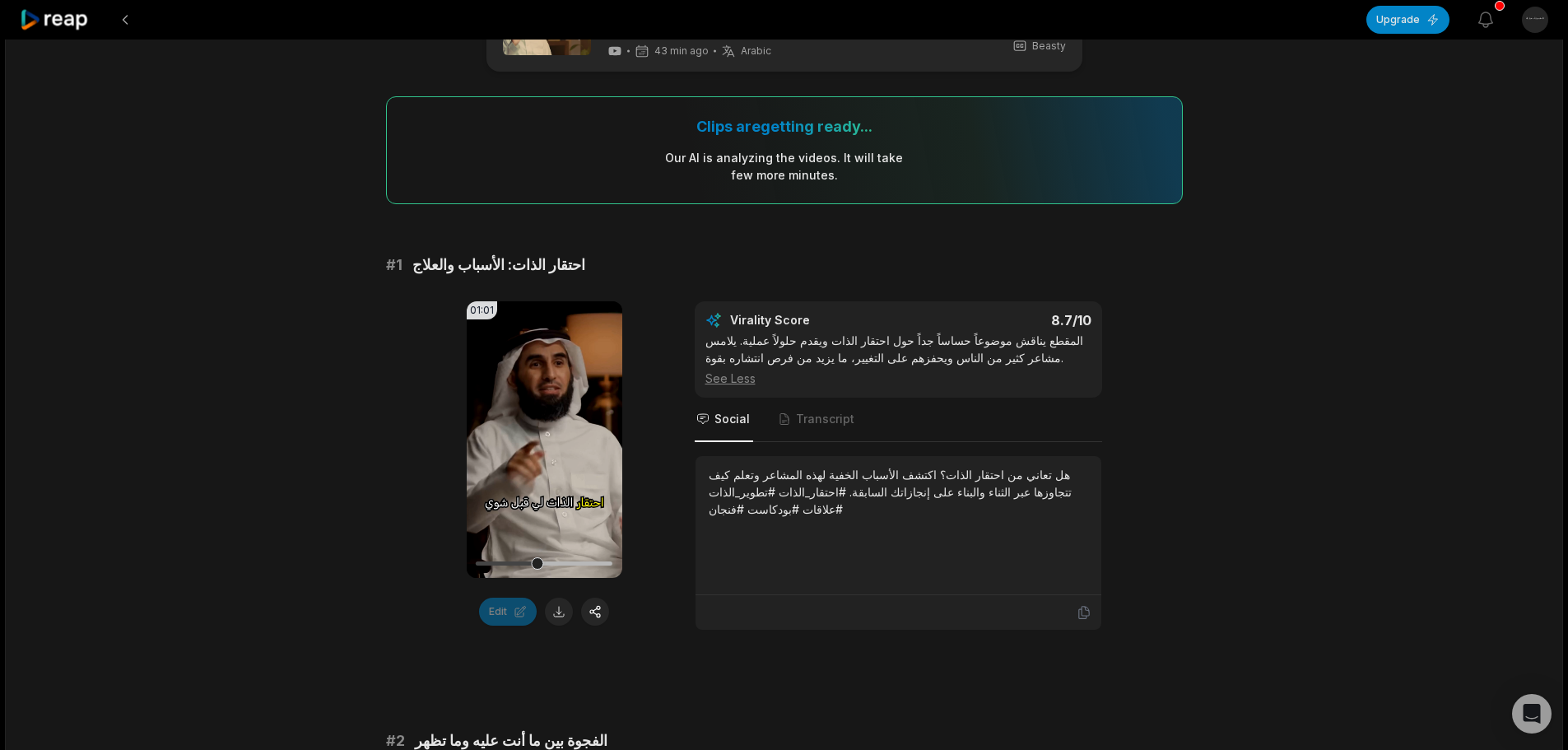
click at [786, 332] on div "المقطع يناقش موضوعاً حساساً جداً حول احتقار الذات ويقدم حلولاً عملية. يلامس مشا…" at bounding box center [899, 358] width 386 height 55
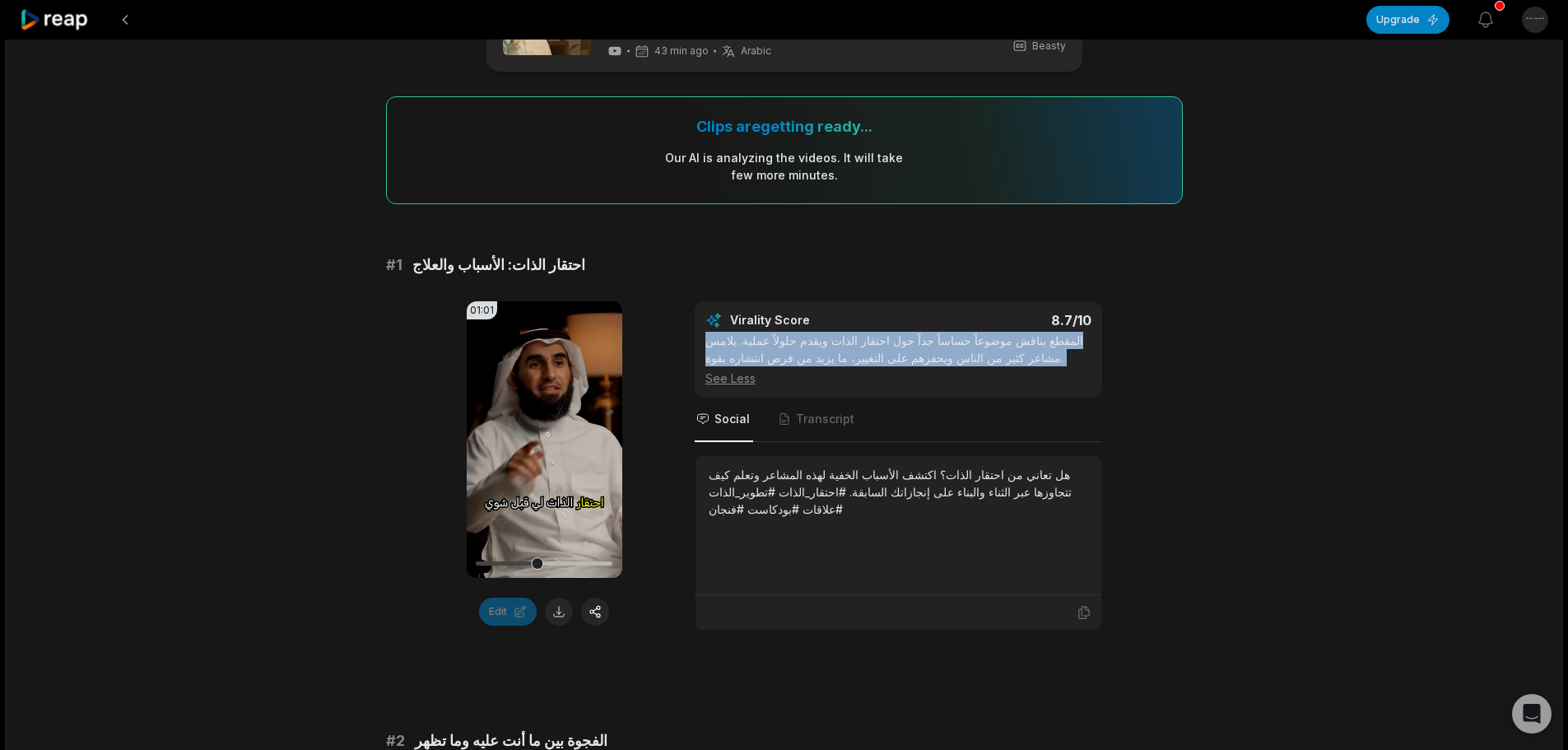
click at [786, 332] on div "المقطع يناقش موضوعاً حساساً جداً حول احتقار الذات ويقدم حلولاً عملية. يلامس مشا…" at bounding box center [899, 358] width 386 height 55
copy div "المقطع يناقش موضوعاً حساساً جداً حول احتقار الذات ويقدم حلولاً عملية. يلامس مشا…"
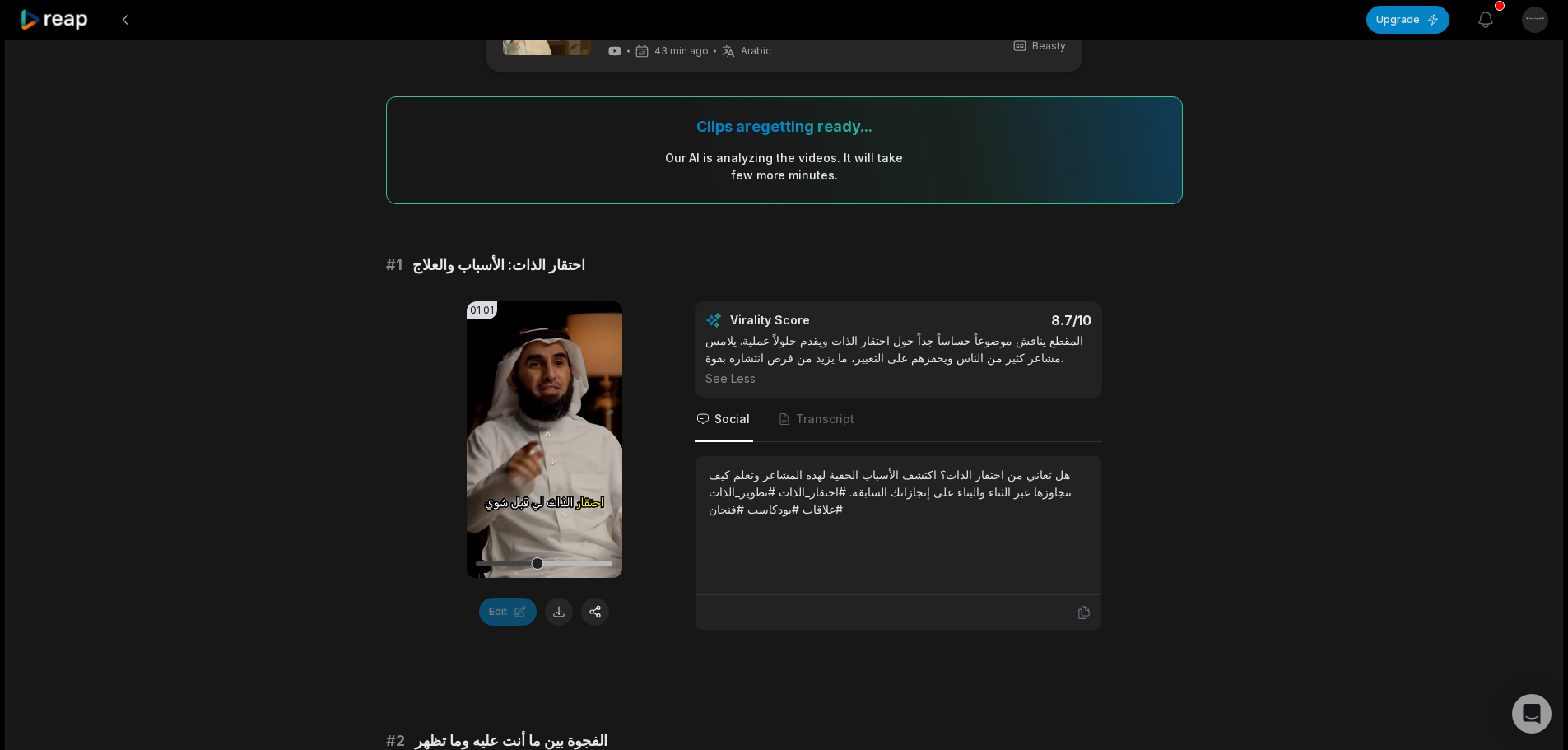
click at [1043, 470] on div "هل تعاني من احتقار الذات؟ اكتشف الأسباب الخفية لهذه المشاعر وتعلم كيف تتجاوزها …" at bounding box center [898, 492] width 380 height 52
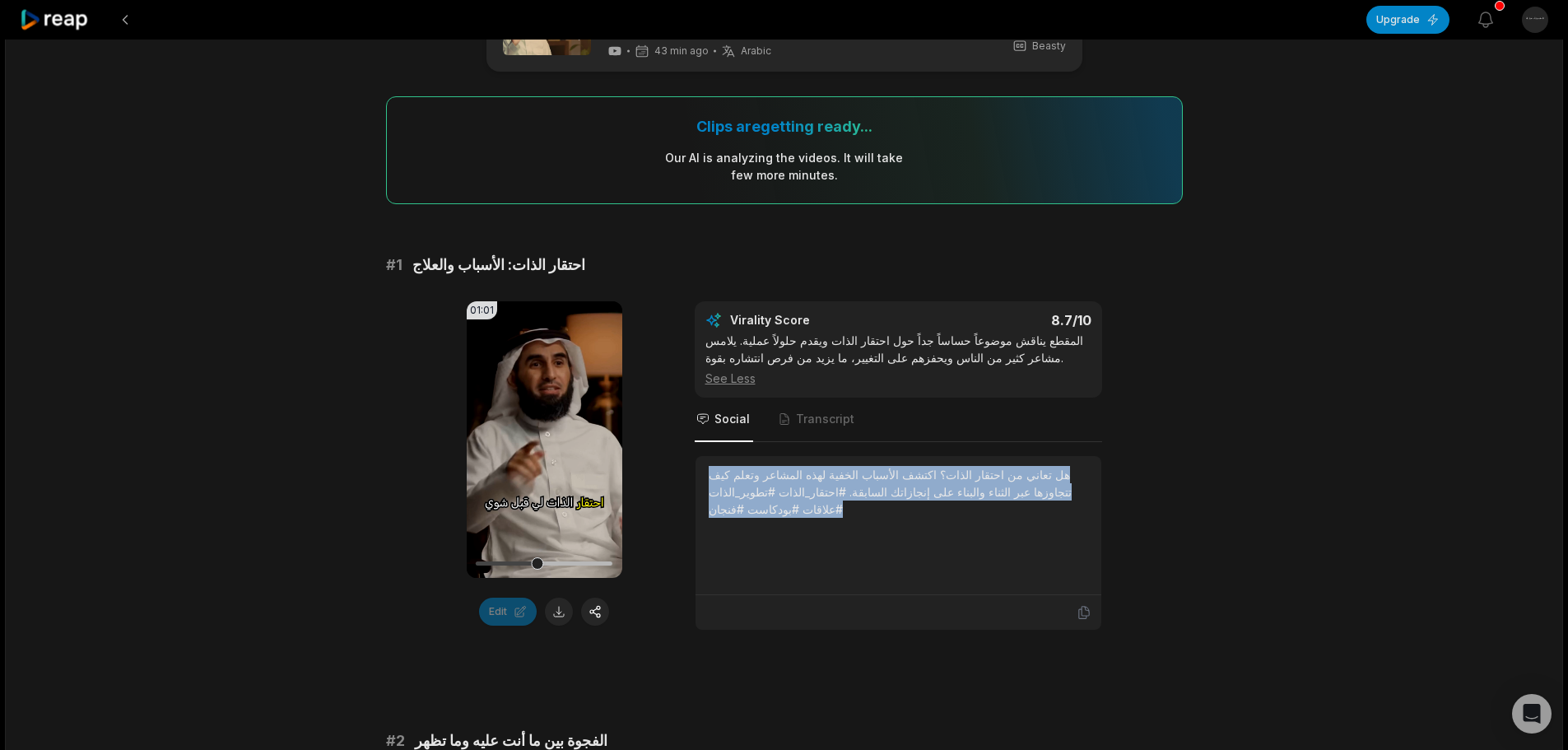
click at [1043, 470] on div "هل تعاني من احتقار الذات؟ اكتشف الأسباب الخفية لهذه المشاعر وتعلم كيف تتجاوزها …" at bounding box center [898, 492] width 380 height 52
copy div "هل تعاني من احتقار الذات؟ اكتشف الأسباب الخفية لهذه المشاعر وتعلم كيف تتجاوزها …"
